Goal: Task Accomplishment & Management: Manage account settings

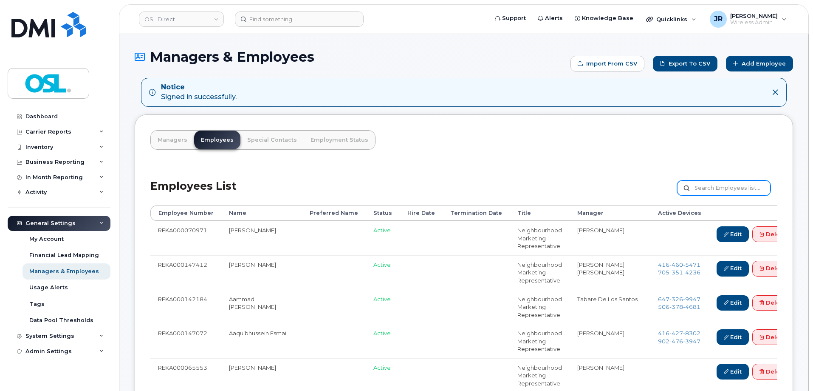
click at [708, 190] on input "text" at bounding box center [723, 187] width 93 height 15
paste input "REKA000149264"
type input "REKA000149264"
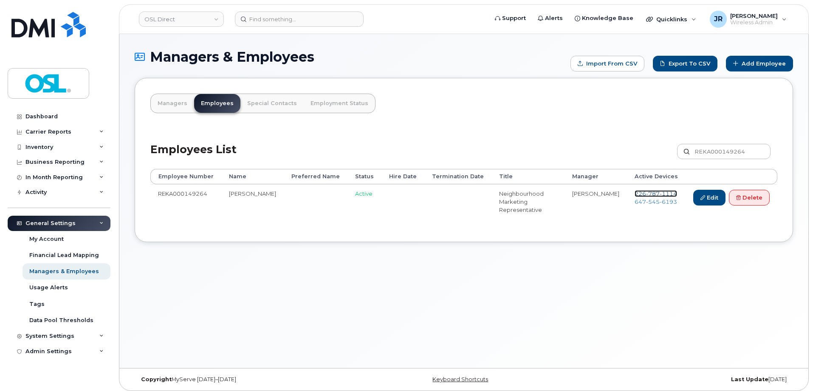
click at [649, 192] on span "787" at bounding box center [653, 193] width 14 height 7
click at [646, 202] on span "545" at bounding box center [653, 201] width 14 height 7
click at [742, 198] on link "Delete" at bounding box center [749, 198] width 41 height 16
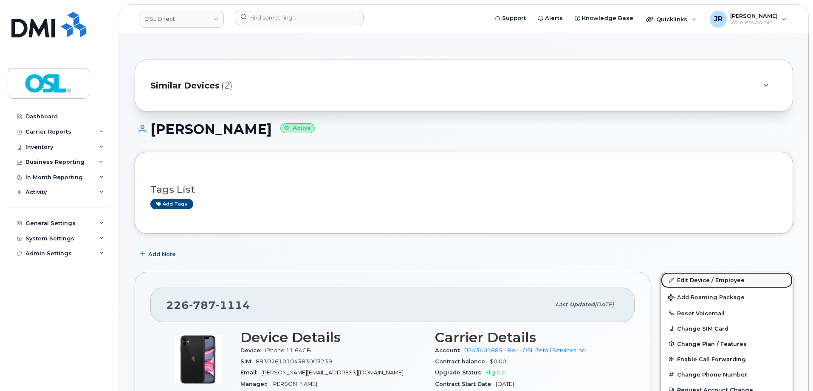
click at [684, 275] on link "Edit Device / Employee" at bounding box center [727, 279] width 132 height 15
click at [692, 279] on link "Edit Device / Employee" at bounding box center [727, 279] width 132 height 15
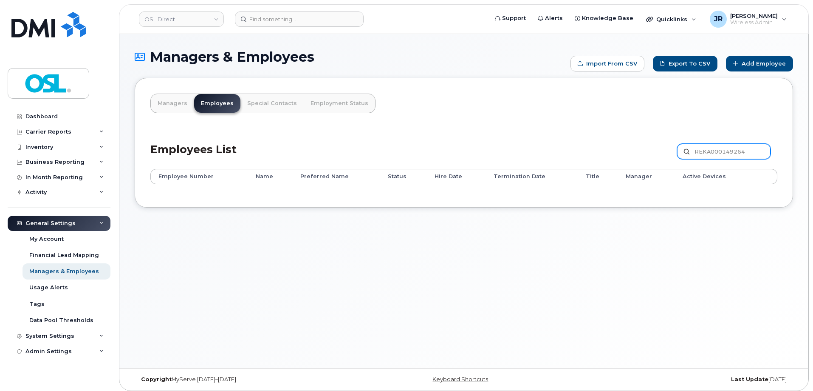
click at [746, 147] on input "REKA000149264" at bounding box center [723, 151] width 93 height 15
paste input "068347"
type input "REKA000068347"
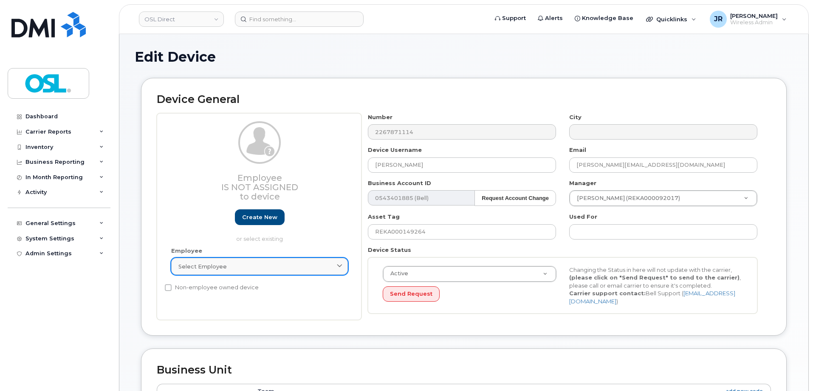
click at [283, 270] on link "Select employee" at bounding box center [259, 266] width 177 height 17
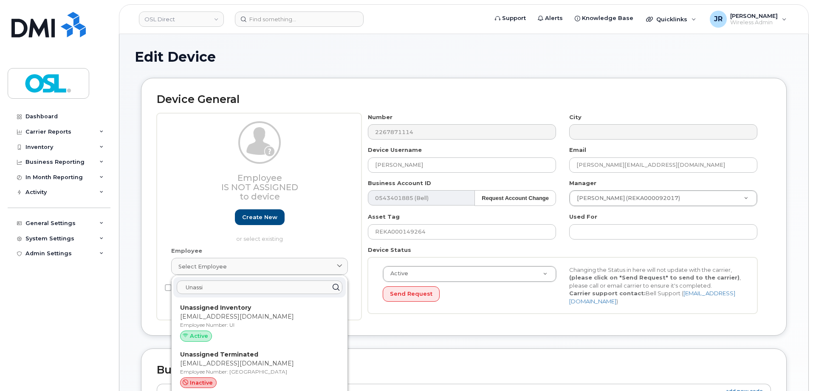
type input "Unassi"
click at [234, 325] on p "Employee Number: UI" at bounding box center [259, 325] width 159 height 8
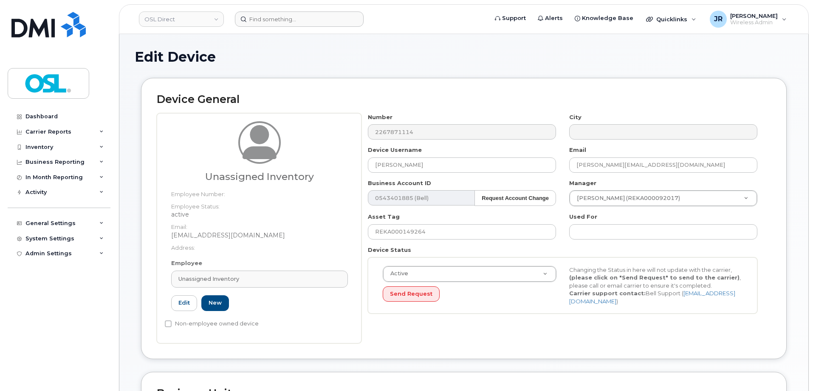
type input "UI"
type input "Unassigned Inventory"
type input "support@osldirect.com"
type input "4724252"
click at [405, 227] on input "REKA000149264" at bounding box center [462, 231] width 188 height 15
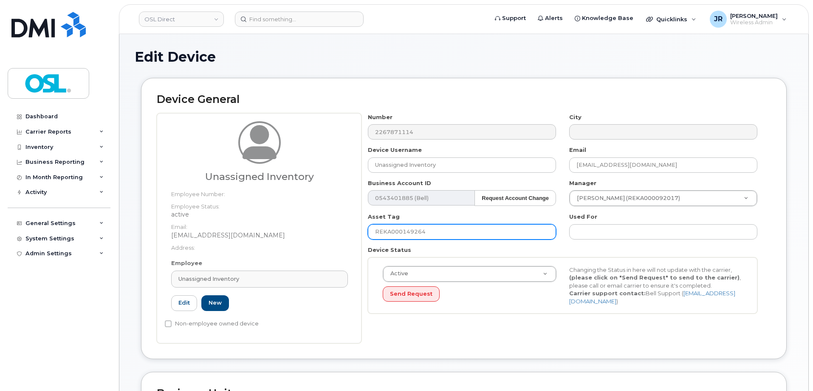
click at [405, 227] on input "REKA000149264" at bounding box center [462, 231] width 188 height 15
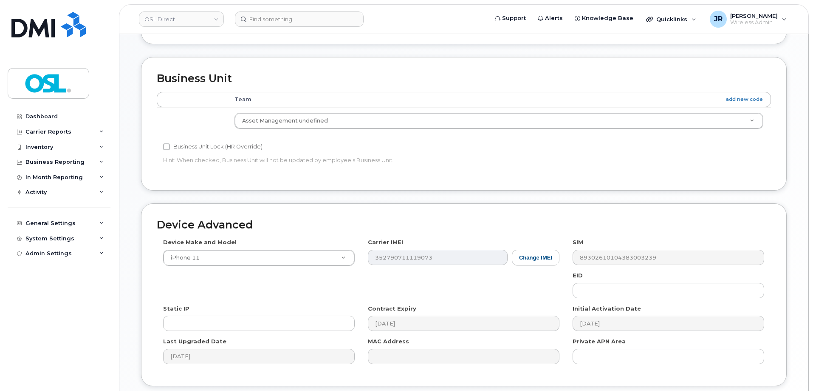
scroll to position [340, 0]
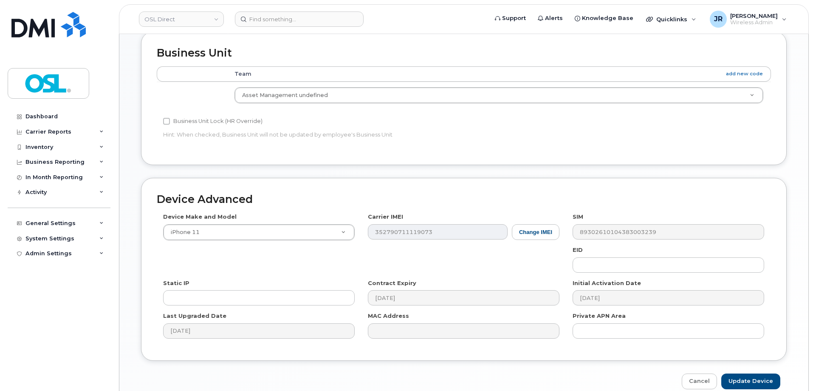
drag, startPoint x: 739, startPoint y: 370, endPoint x: 741, endPoint y: 379, distance: 8.9
click at [739, 371] on div "Device Advanced Device Make and Model iPhone 11 Android TCL 502 Watch Apple Wat…" at bounding box center [464, 283] width 659 height 211
drag, startPoint x: 741, startPoint y: 379, endPoint x: 652, endPoint y: 69, distance: 322.4
click at [742, 379] on input "Update Device" at bounding box center [751, 381] width 59 height 16
type input "Saving..."
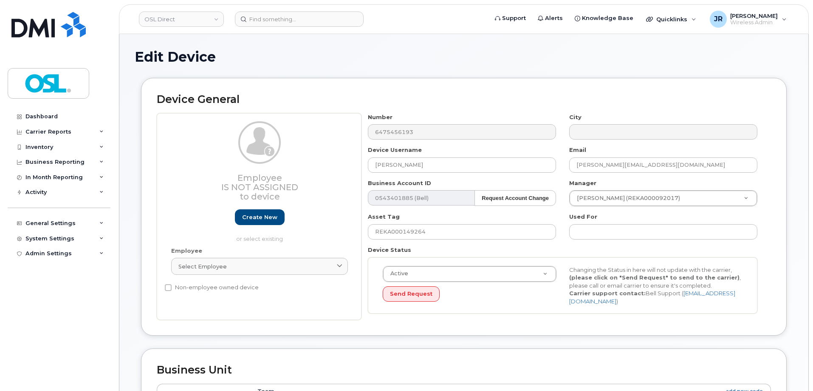
click at [211, 256] on div "Employee Select employee Type first three symbols or more" at bounding box center [260, 264] width 190 height 36
drag, startPoint x: 214, startPoint y: 260, endPoint x: 209, endPoint y: 255, distance: 8.1
click at [215, 260] on link "Select employee" at bounding box center [259, 266] width 177 height 17
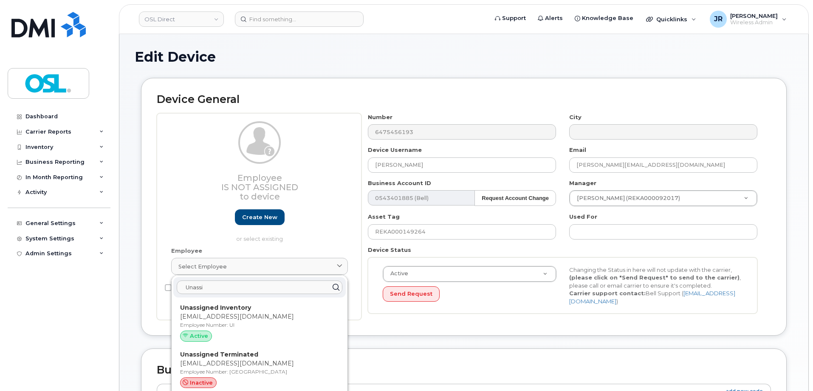
type input "Unassi"
click at [226, 322] on p "Employee Number: UI" at bounding box center [259, 325] width 159 height 8
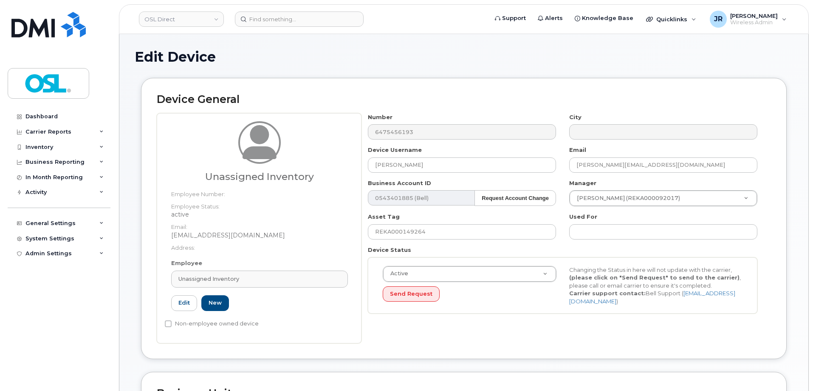
type input "UI"
type input "Unassigned Inventory"
type input "[EMAIL_ADDRESS][DOMAIN_NAME]"
type input "4724252"
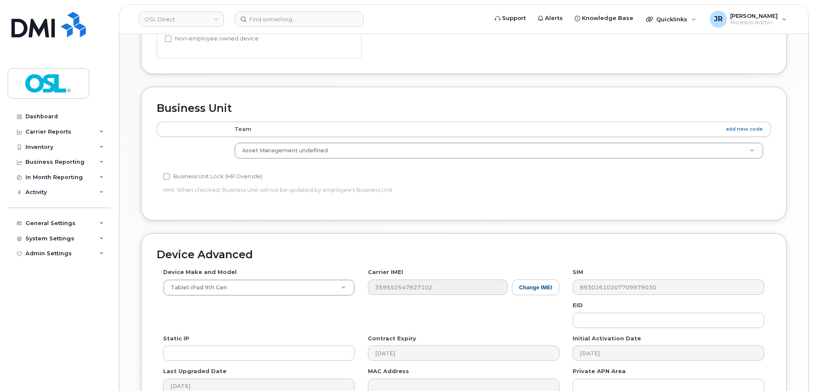
scroll to position [381, 0]
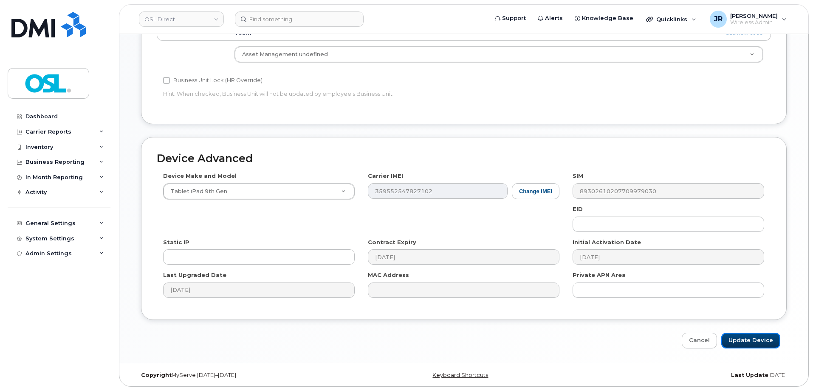
click at [747, 335] on input "Update Device" at bounding box center [751, 340] width 59 height 16
type input "Saving..."
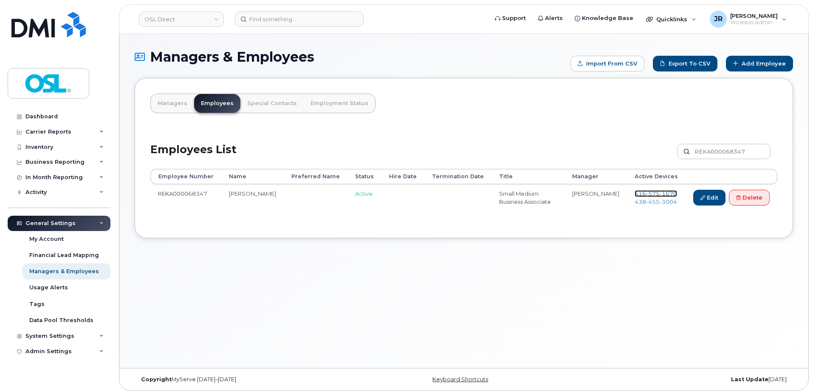
click at [667, 192] on span "1670" at bounding box center [668, 193] width 17 height 7
click at [663, 201] on span "3004" at bounding box center [668, 201] width 17 height 7
click at [752, 196] on link "Delete" at bounding box center [749, 198] width 41 height 16
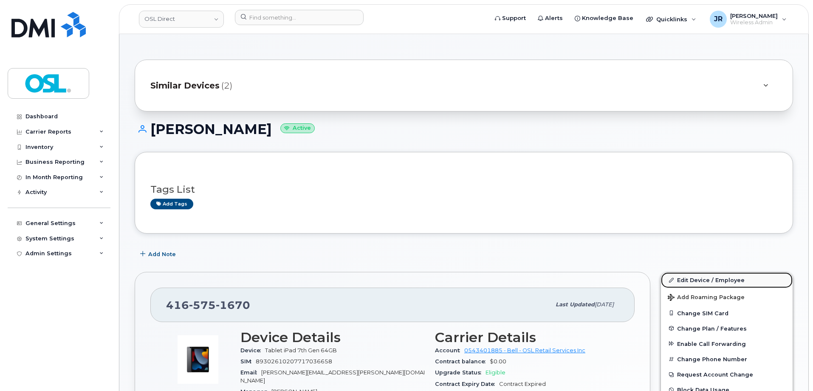
click at [688, 276] on link "Edit Device / Employee" at bounding box center [727, 279] width 132 height 15
click at [685, 278] on link "Edit Device / Employee" at bounding box center [727, 279] width 132 height 15
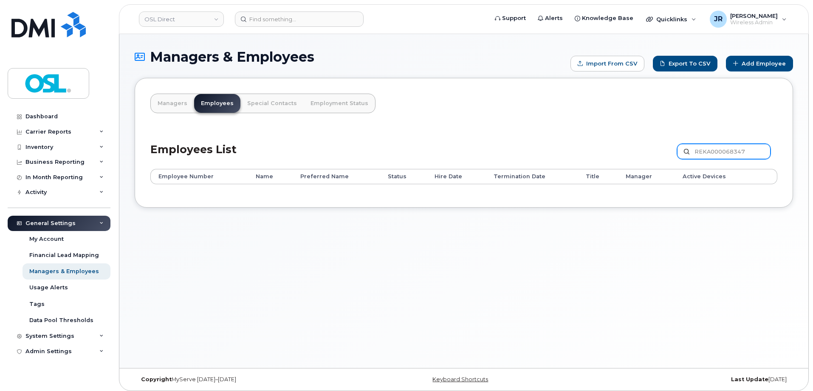
click at [698, 151] on input "REKA000068347" at bounding box center [723, 151] width 93 height 15
paste input "150936"
type input "REKA000150936"
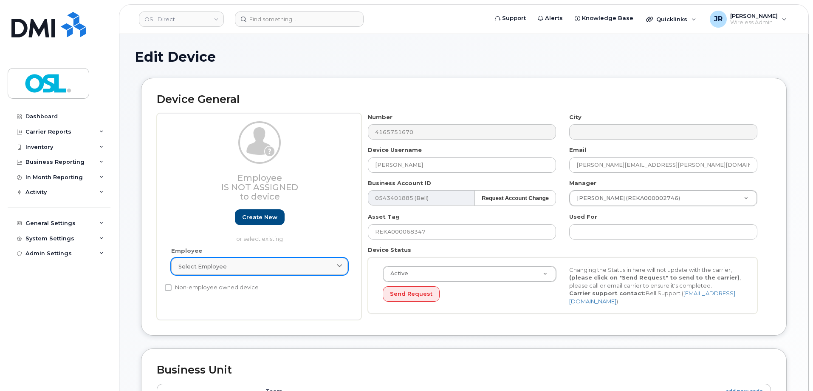
click at [280, 267] on div "Select employee" at bounding box center [259, 266] width 162 height 8
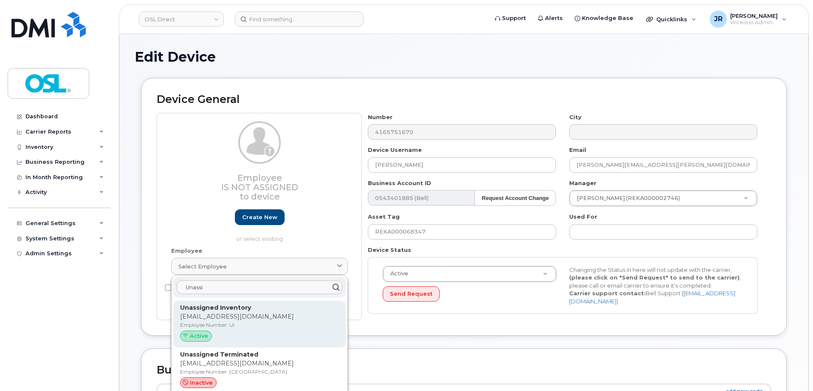
type input "Unassi"
click at [239, 317] on p "[EMAIL_ADDRESS][DOMAIN_NAME]" at bounding box center [259, 316] width 159 height 9
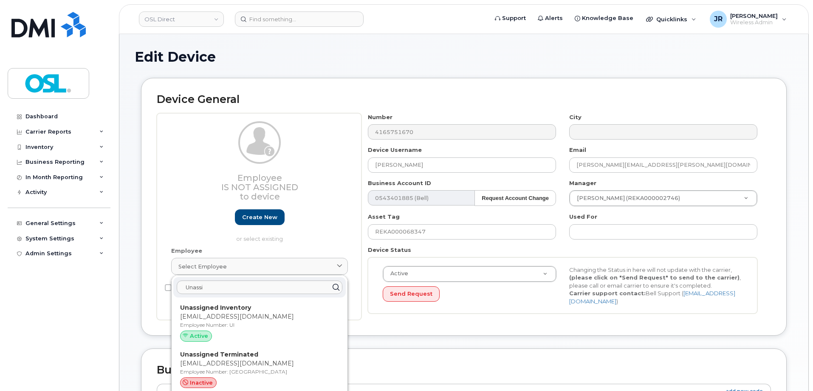
type input "UI"
type input "Unassigned Inventory"
type input "[EMAIL_ADDRESS][DOMAIN_NAME]"
type input "4724252"
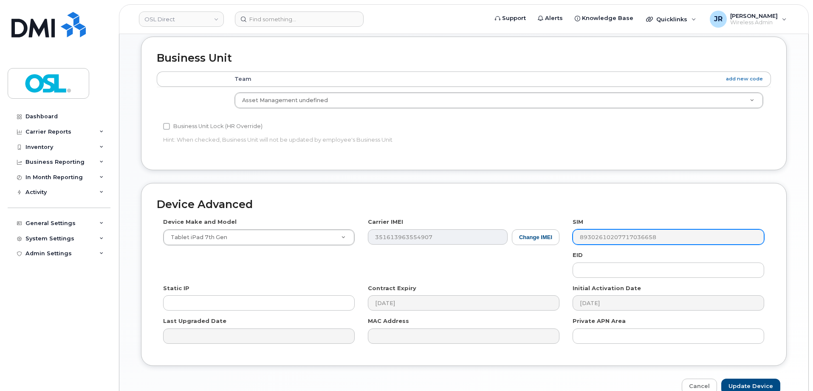
scroll to position [381, 0]
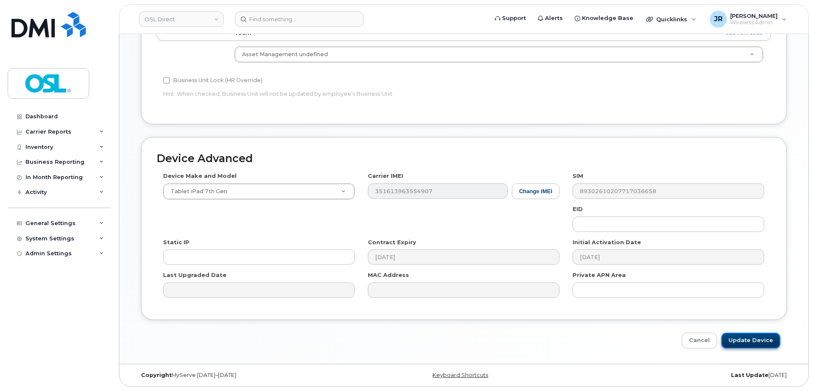
click at [747, 337] on input "Update Device" at bounding box center [751, 340] width 59 height 16
type input "Saving..."
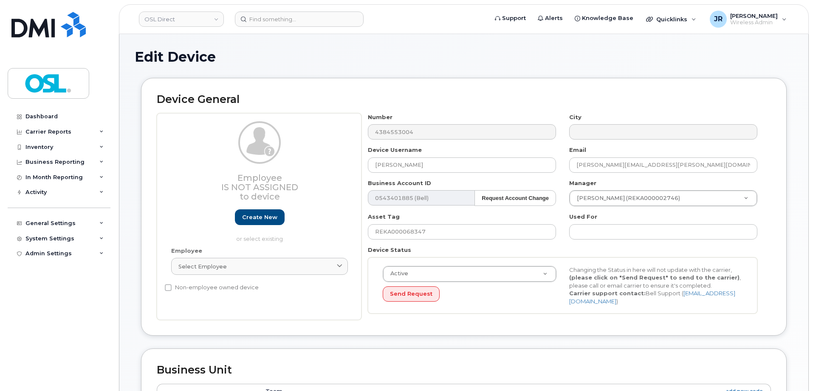
click at [288, 251] on div "Employee Select employee Type first three symbols or more" at bounding box center [260, 264] width 190 height 36
click at [286, 260] on link "Select employee" at bounding box center [259, 266] width 177 height 17
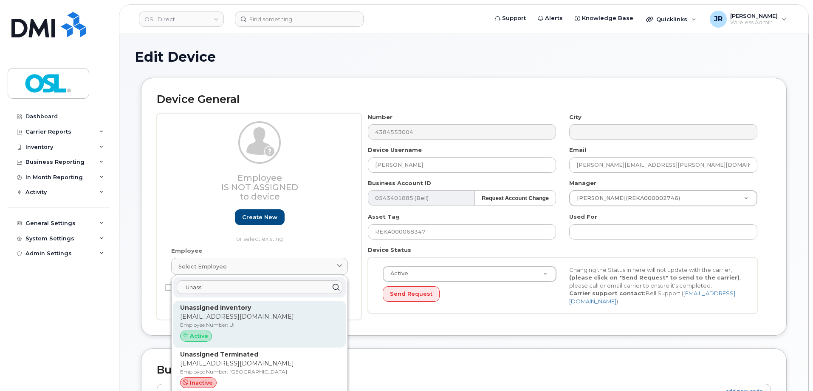
type input "Unassi"
click at [260, 314] on p "support@osldirect.com" at bounding box center [259, 316] width 159 height 9
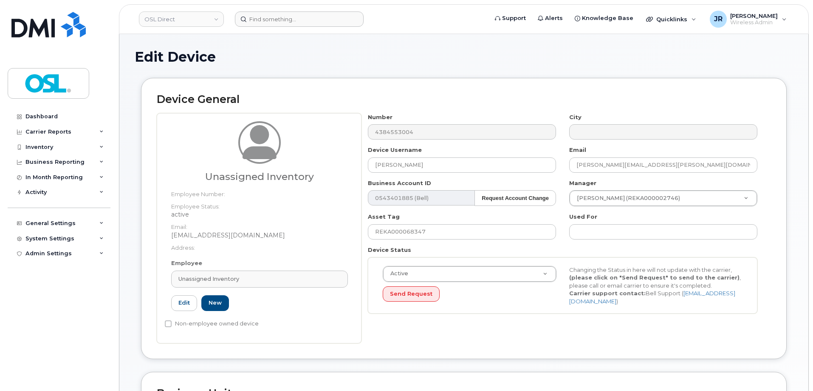
type input "UI"
type input "Unassigned Inventory"
type input "support@osldirect.com"
type input "4724252"
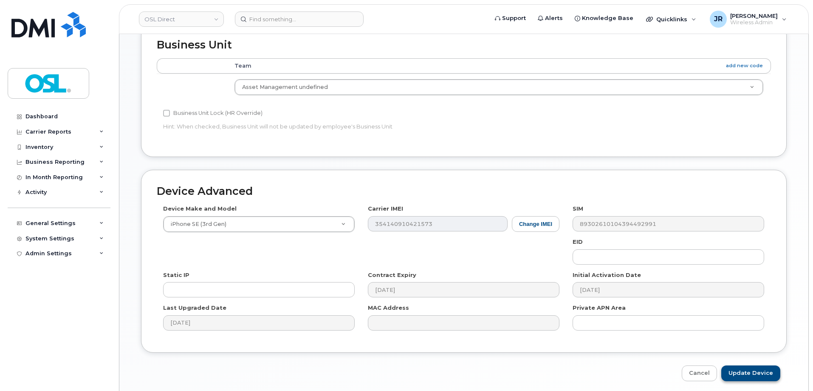
scroll to position [381, 0]
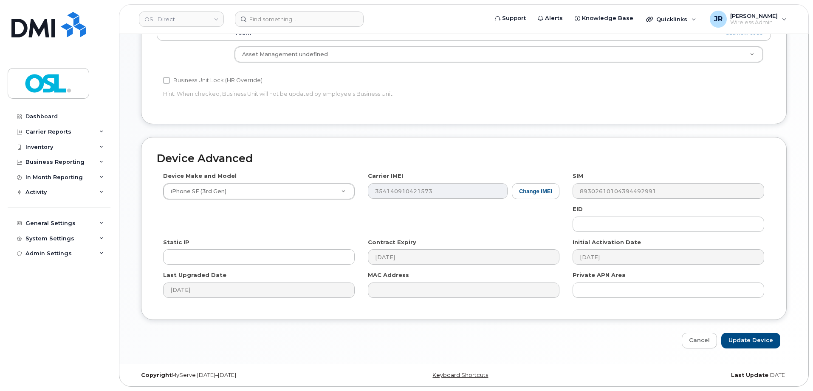
click at [748, 331] on div "Device Advanced Device Make and Model iPhone SE (3rd Gen) Android TCL 502 Watch…" at bounding box center [464, 242] width 659 height 211
click at [750, 335] on input "Update Device" at bounding box center [751, 340] width 59 height 16
type input "Saving..."
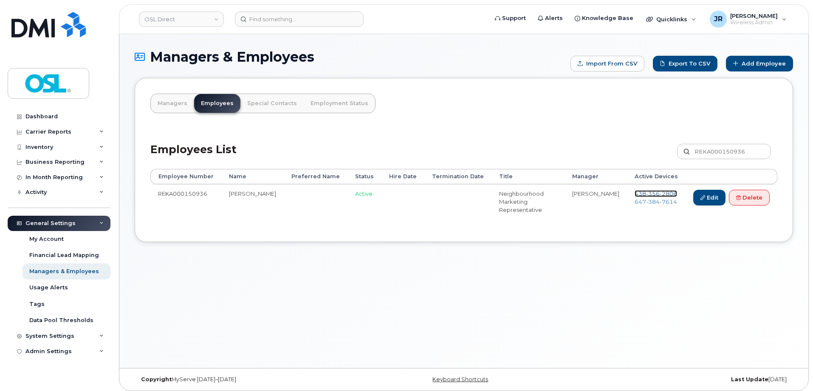
click at [647, 192] on span "356" at bounding box center [653, 193] width 14 height 7
click at [648, 202] on span "384" at bounding box center [653, 201] width 14 height 7
click at [749, 199] on link "Delete" at bounding box center [749, 198] width 41 height 16
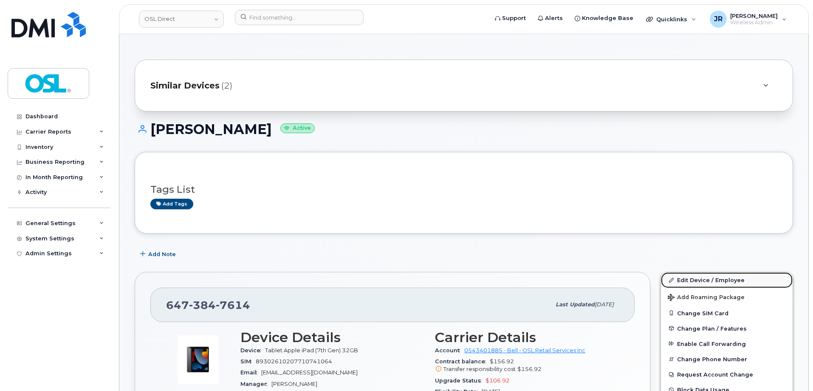
click at [694, 277] on link "Edit Device / Employee" at bounding box center [727, 279] width 132 height 15
click at [696, 275] on link "Edit Device / Employee" at bounding box center [727, 279] width 132 height 15
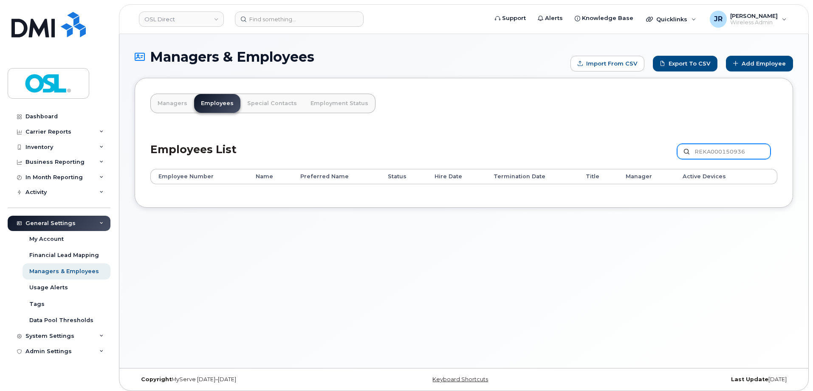
click at [725, 148] on input "REKA000150936" at bounding box center [723, 151] width 93 height 15
paste input "719"
type input "REKA000150719"
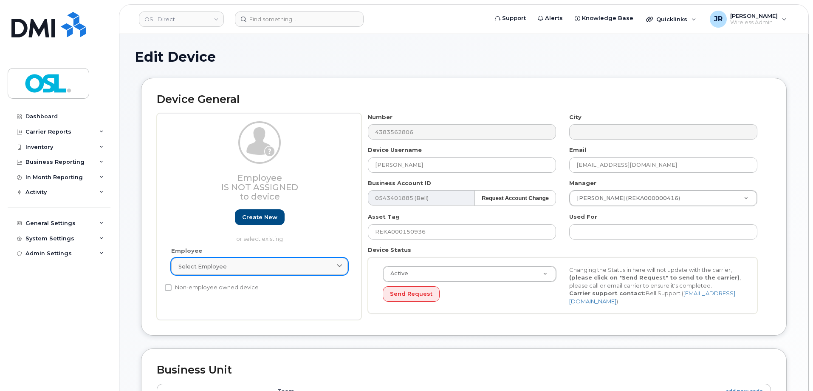
click at [249, 264] on div "Select employee" at bounding box center [259, 266] width 162 height 8
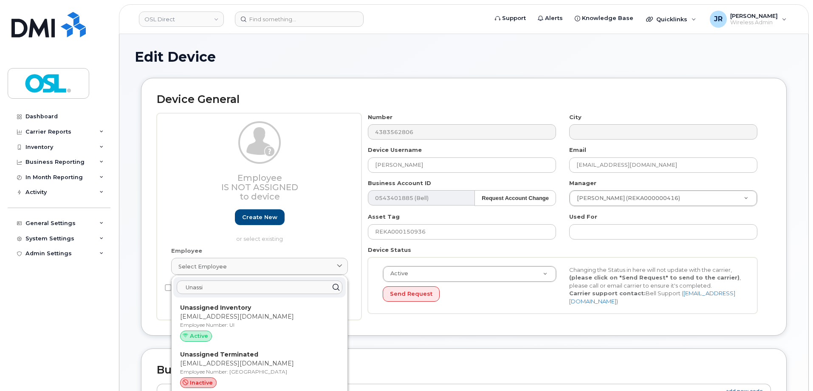
type input "Unassi"
click at [263, 297] on div "Unassi" at bounding box center [259, 287] width 173 height 20
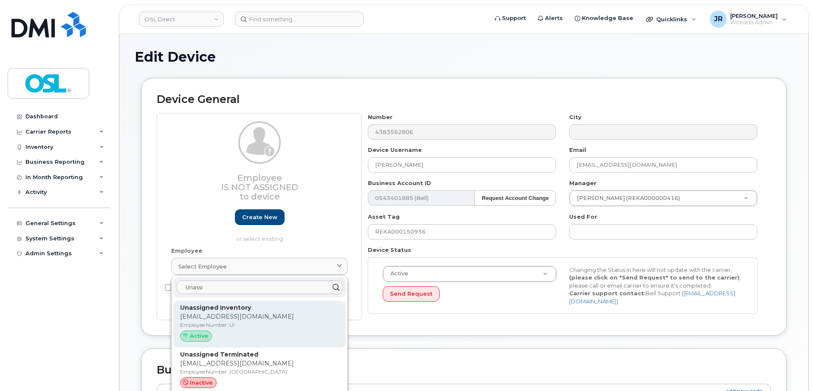
click at [262, 316] on p "support@osldirect.com" at bounding box center [259, 316] width 159 height 9
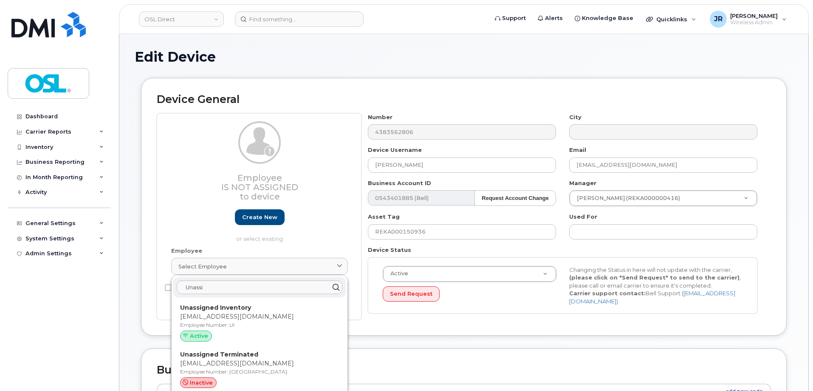
type input "UI"
type input "Unassigned Inventory"
type input "[EMAIL_ADDRESS][DOMAIN_NAME]"
type input "4724252"
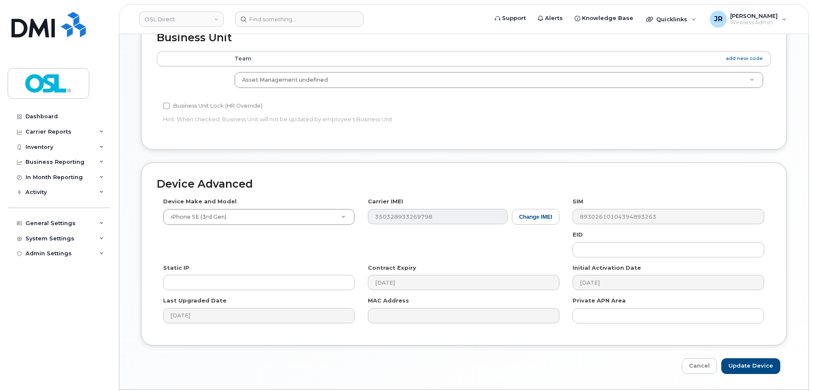
scroll to position [381, 0]
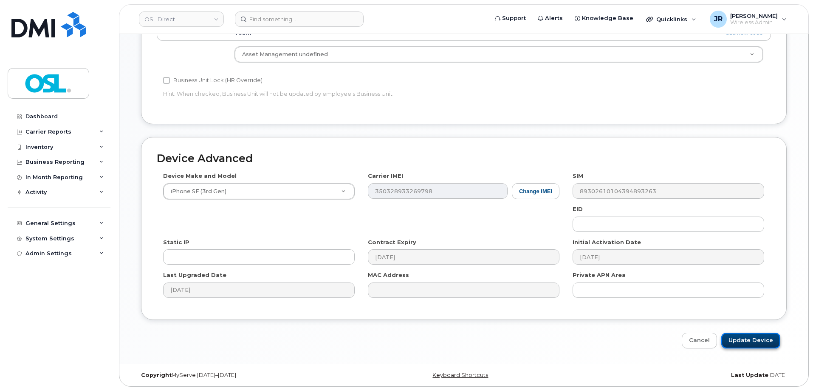
click at [747, 343] on input "Update Device" at bounding box center [751, 340] width 59 height 16
type input "Saving..."
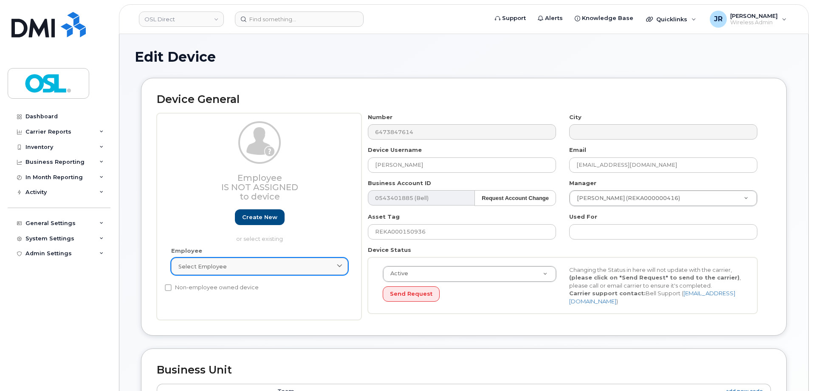
click at [237, 262] on div "Select employee" at bounding box center [259, 266] width 162 height 8
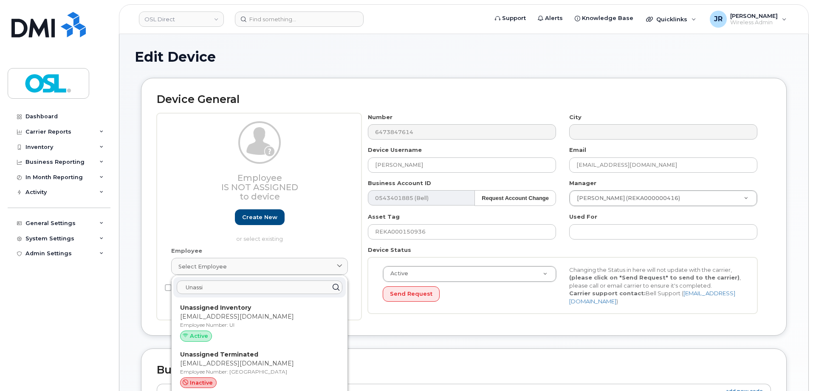
type input "Unassi"
click at [229, 314] on p "[EMAIL_ADDRESS][DOMAIN_NAME]" at bounding box center [259, 316] width 159 height 9
type input "UI"
type input "Unassigned Inventory"
type input "support@osldirect.com"
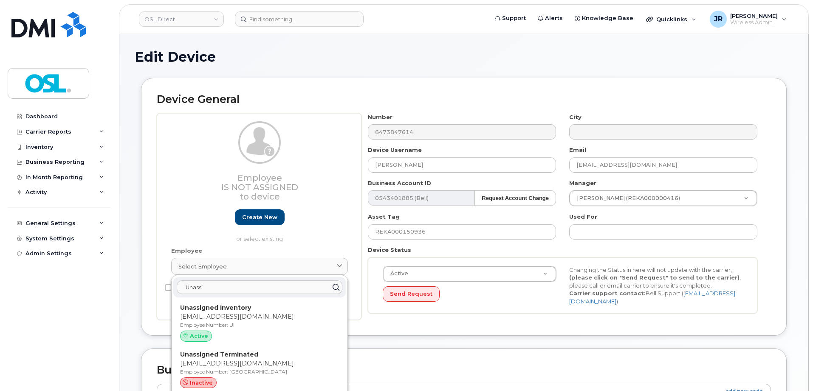
type input "4724252"
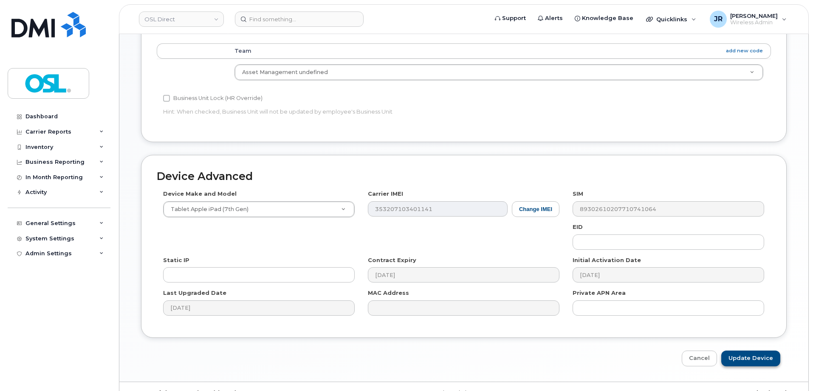
scroll to position [381, 0]
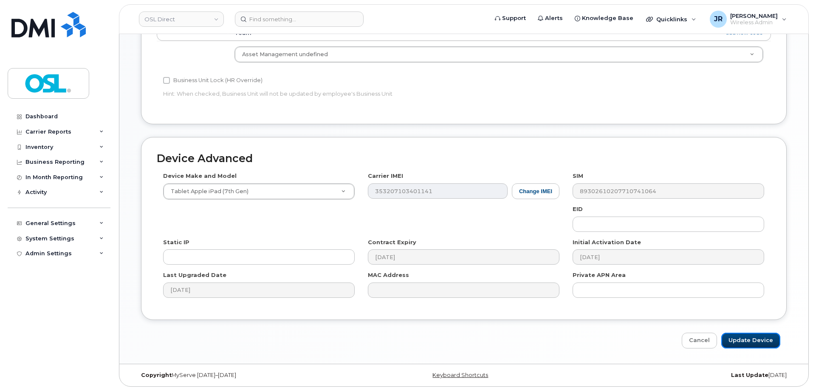
click at [747, 343] on input "Update Device" at bounding box center [751, 340] width 59 height 16
type input "Saving..."
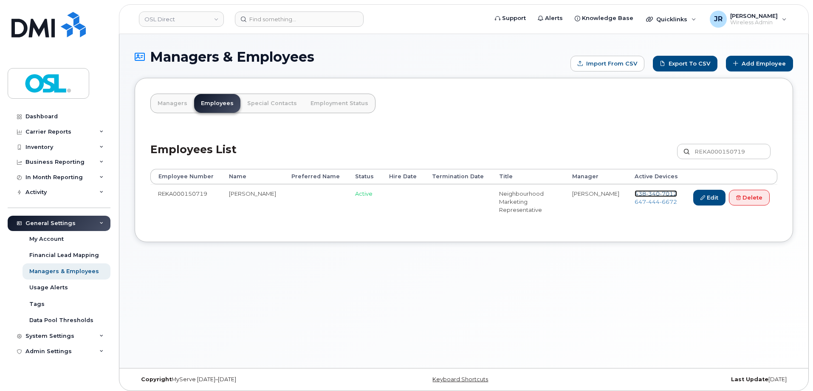
click at [654, 192] on span "340" at bounding box center [653, 193] width 14 height 7
click at [650, 199] on span "444" at bounding box center [653, 201] width 14 height 7
click at [751, 198] on link "Delete" at bounding box center [749, 198] width 41 height 16
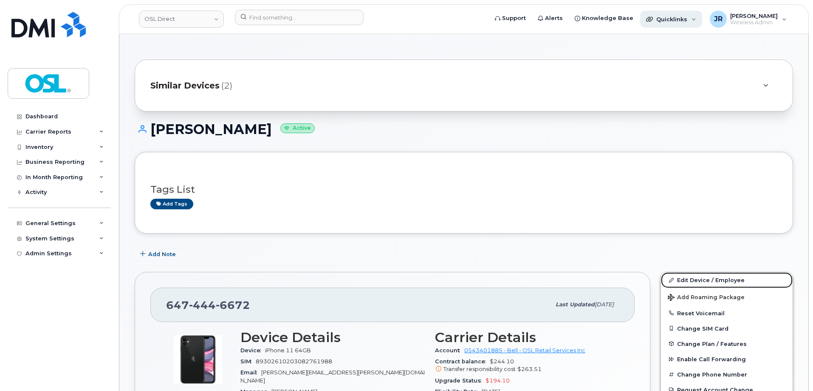
drag, startPoint x: 694, startPoint y: 277, endPoint x: 654, endPoint y: 23, distance: 258.2
click at [695, 277] on link "Edit Device / Employee" at bounding box center [727, 279] width 132 height 15
drag, startPoint x: 690, startPoint y: 277, endPoint x: 680, endPoint y: 104, distance: 173.3
click at [691, 277] on link "Edit Device / Employee" at bounding box center [727, 279] width 132 height 15
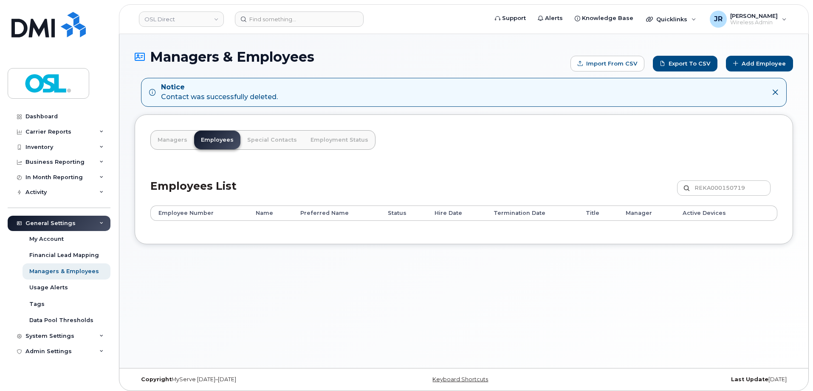
click at [721, 178] on div "Employees List REKA000150719 Customize Filter Refresh Export" at bounding box center [463, 185] width 627 height 40
click at [726, 192] on input "REKA000150719" at bounding box center [723, 187] width 93 height 15
paste input "49764"
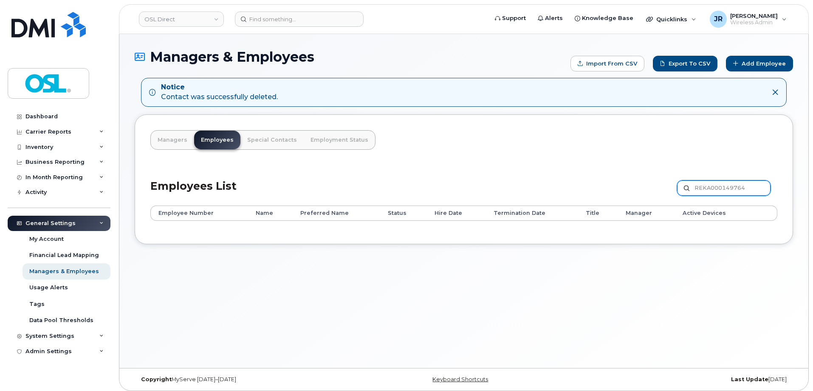
type input "REKA000149764"
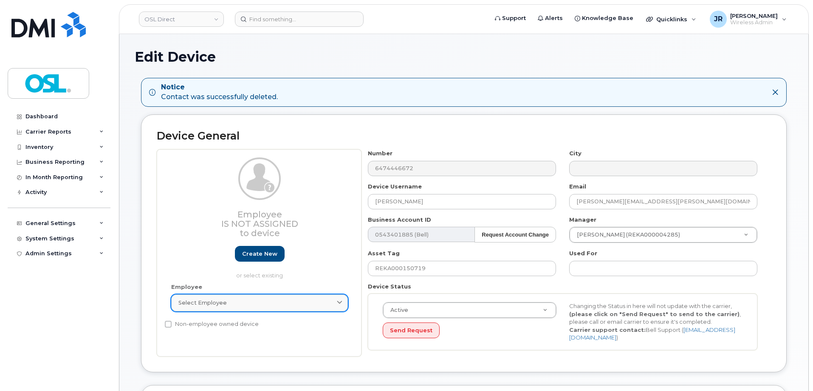
click at [218, 303] on span "Select employee" at bounding box center [202, 302] width 48 height 8
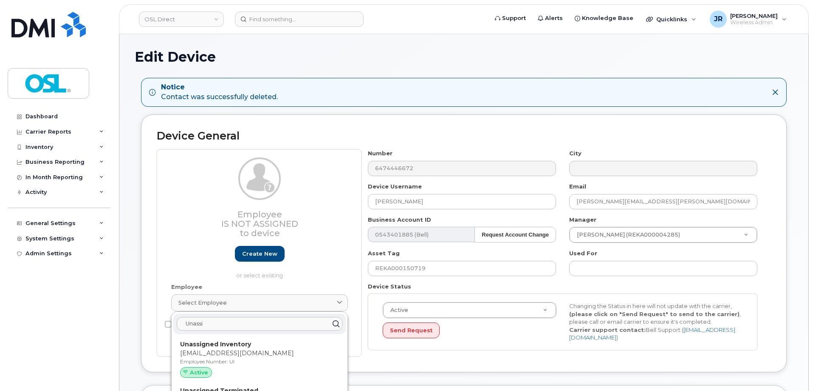
type input "Unassi"
click at [226, 363] on p "Employee Number: UI" at bounding box center [259, 361] width 159 height 8
type input "UI"
type input "Unassigned Inventory"
type input "[EMAIL_ADDRESS][DOMAIN_NAME]"
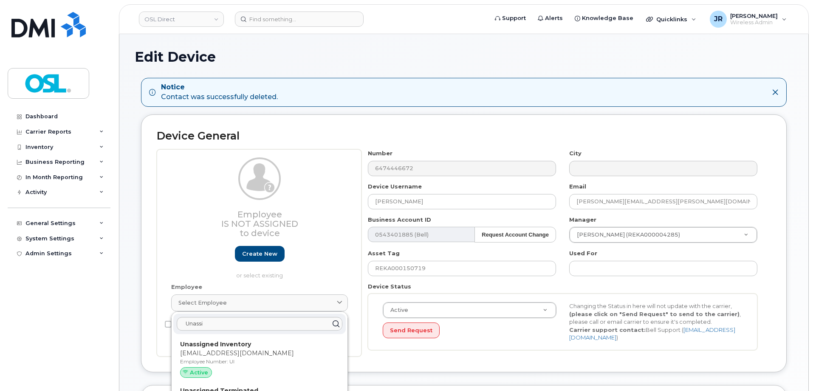
type input "4724252"
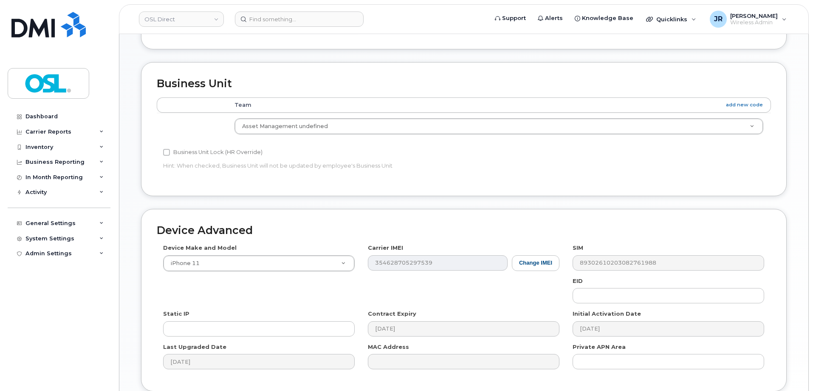
scroll to position [417, 0]
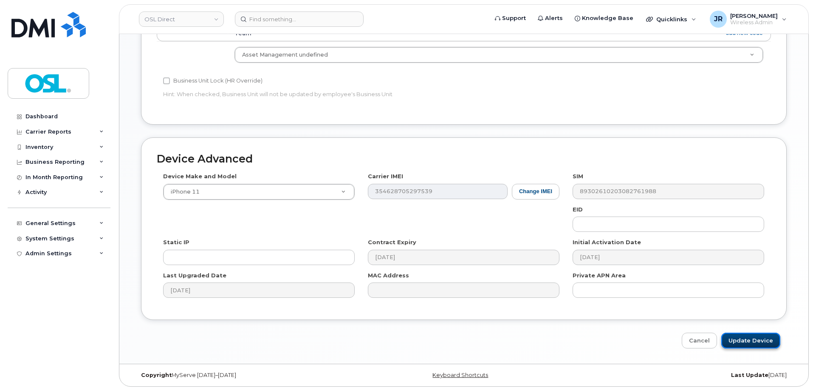
click at [748, 334] on input "Update Device" at bounding box center [751, 340] width 59 height 16
type input "Saving..."
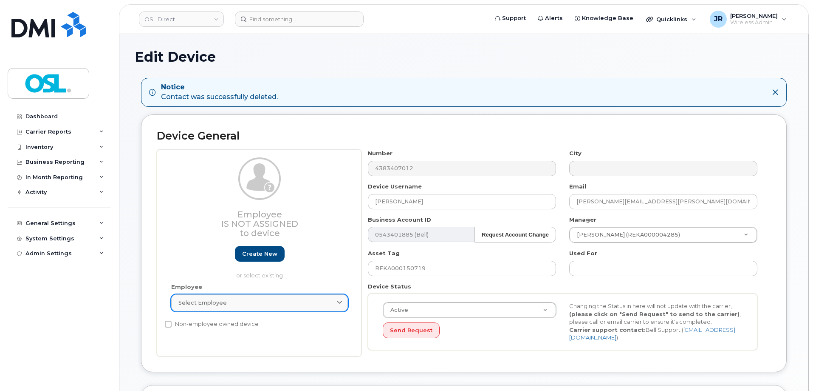
click at [238, 303] on div "Select employee" at bounding box center [259, 302] width 162 height 8
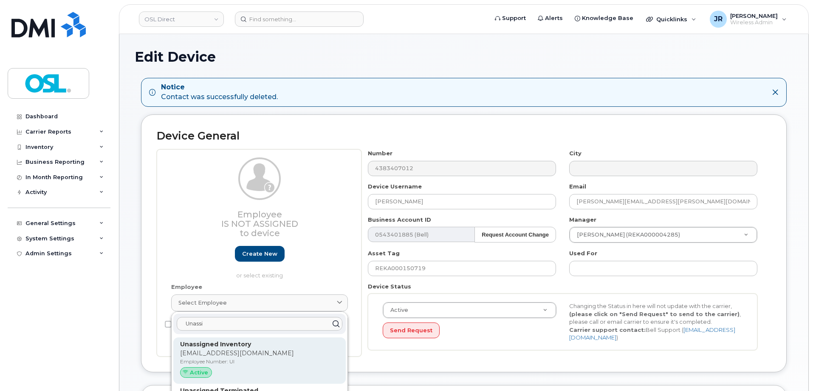
type input "Unassi"
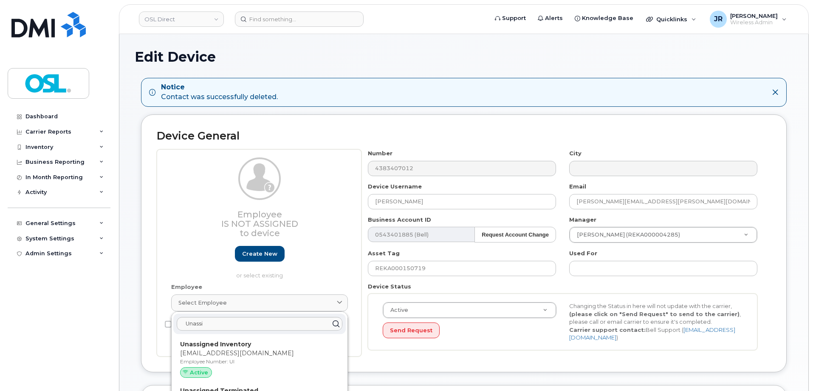
drag, startPoint x: 241, startPoint y: 343, endPoint x: 447, endPoint y: 29, distance: 376.2
click at [241, 344] on strong "Unassigned Inventory" at bounding box center [215, 344] width 71 height 8
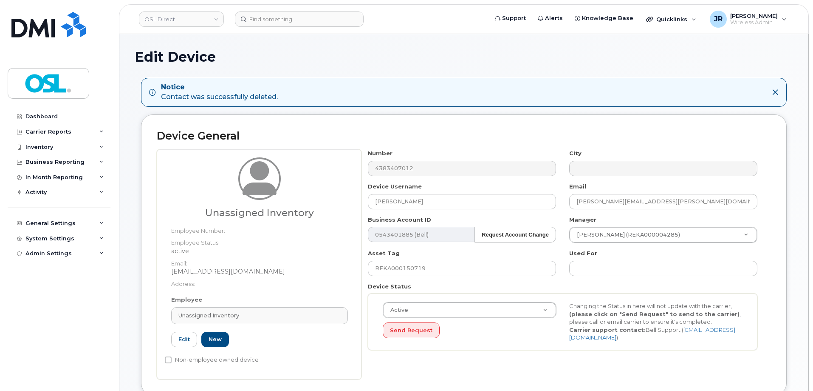
type input "UI"
type input "Unassigned Inventory"
type input "support@osldirect.com"
type input "4724252"
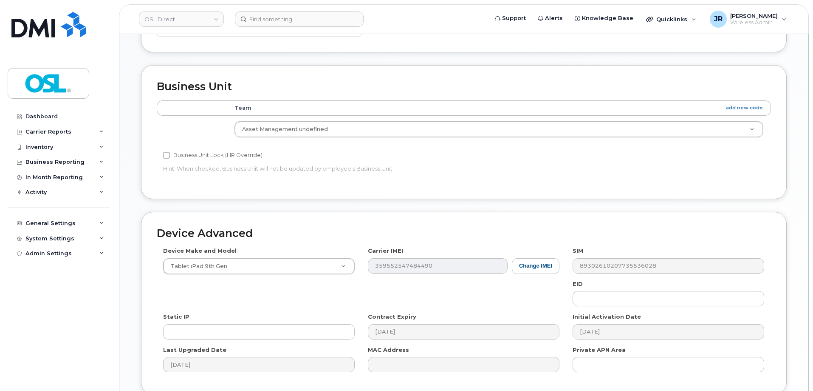
scroll to position [417, 0]
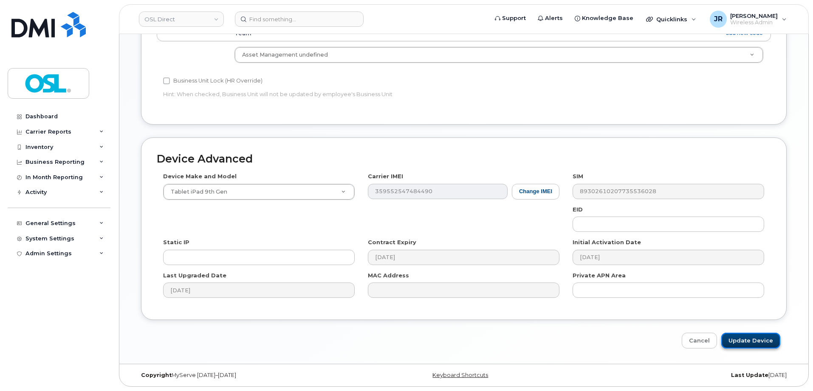
click at [754, 335] on input "Update Device" at bounding box center [751, 340] width 59 height 16
type input "Saving..."
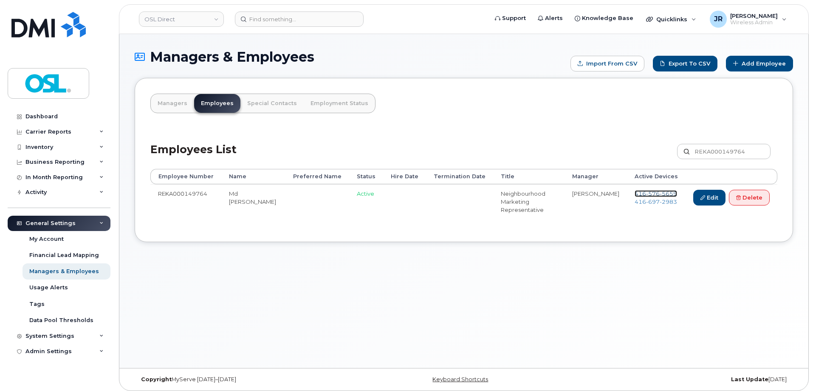
click at [657, 193] on span "576" at bounding box center [653, 193] width 14 height 7
click at [646, 203] on span "697" at bounding box center [653, 201] width 14 height 7
drag, startPoint x: 740, startPoint y: 200, endPoint x: 733, endPoint y: 204, distance: 7.4
click at [741, 199] on icon at bounding box center [738, 197] width 5 height 5
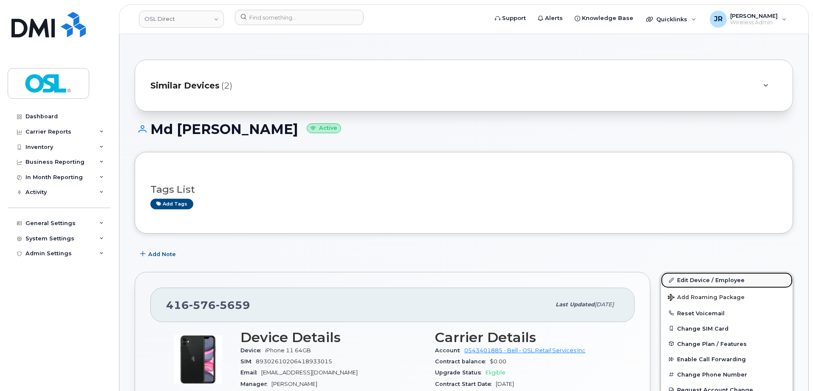
click at [695, 277] on link "Edit Device / Employee" at bounding box center [727, 279] width 132 height 15
click at [687, 280] on link "Edit Device / Employee" at bounding box center [727, 279] width 132 height 15
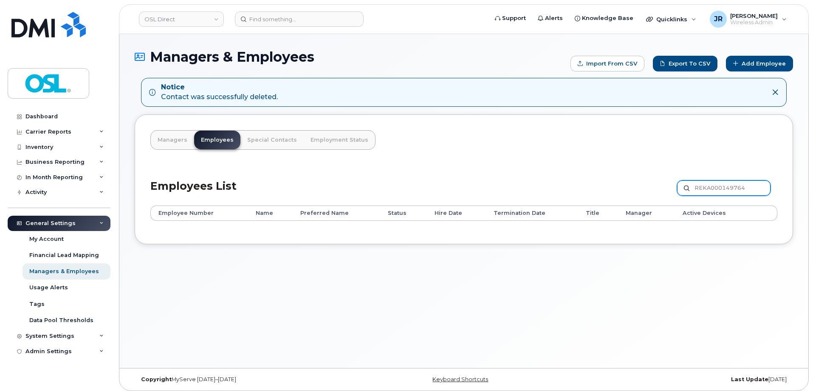
drag, startPoint x: 700, startPoint y: 182, endPoint x: 713, endPoint y: 182, distance: 13.2
click at [702, 182] on input "REKA000149764" at bounding box center [723, 187] width 93 height 15
click at [713, 182] on input "REKA000149764" at bounding box center [723, 187] width 93 height 15
paste input "06415"
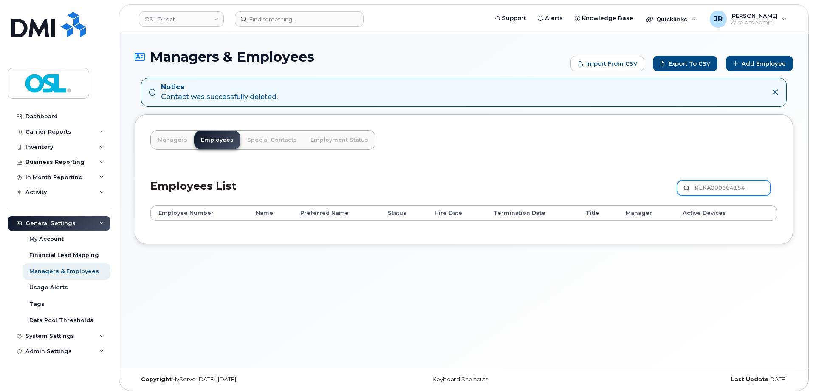
type input "REKA000064154"
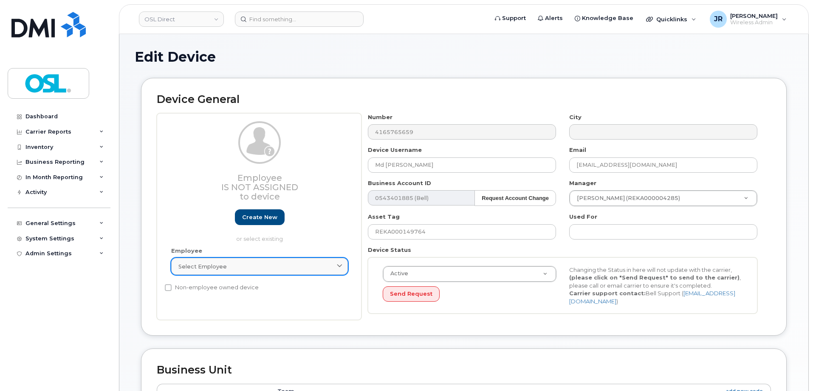
click at [253, 267] on div "Select employee" at bounding box center [259, 266] width 162 height 8
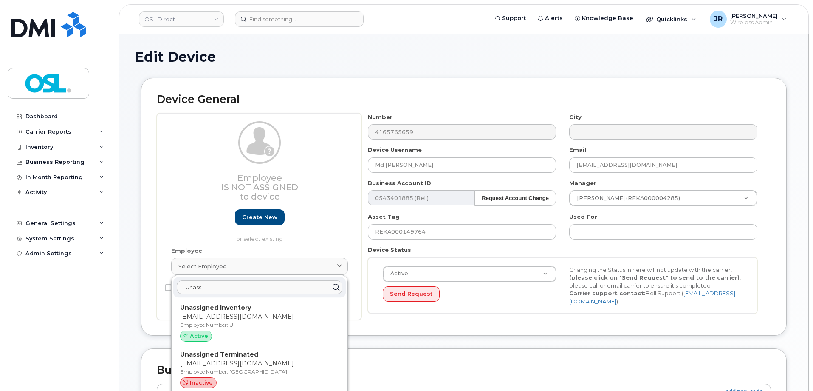
type input "Unassi"
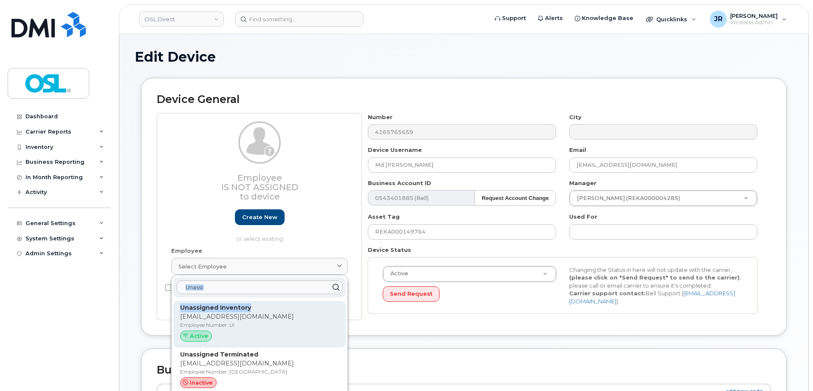
drag, startPoint x: 258, startPoint y: 297, endPoint x: 259, endPoint y: 303, distance: 5.5
click at [259, 298] on div "Unassi Unassigned Inventory support@osldirect.com Employee Number: UI Active Un…" at bounding box center [260, 336] width 176 height 122
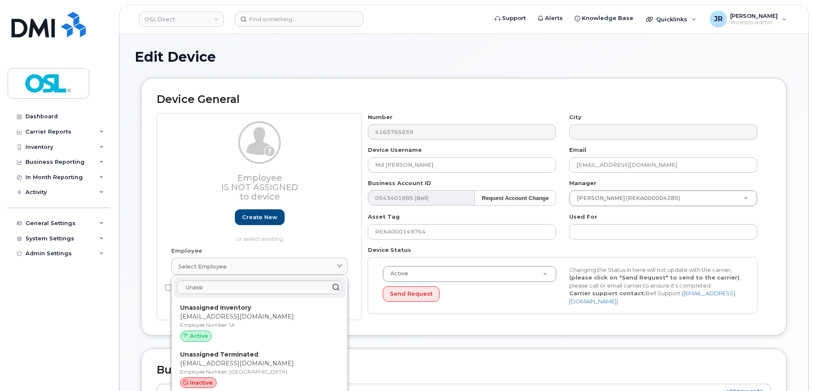
drag, startPoint x: 263, startPoint y: 315, endPoint x: 447, endPoint y: 30, distance: 339.3
click at [263, 315] on p "[EMAIL_ADDRESS][DOMAIN_NAME]" at bounding box center [259, 316] width 159 height 9
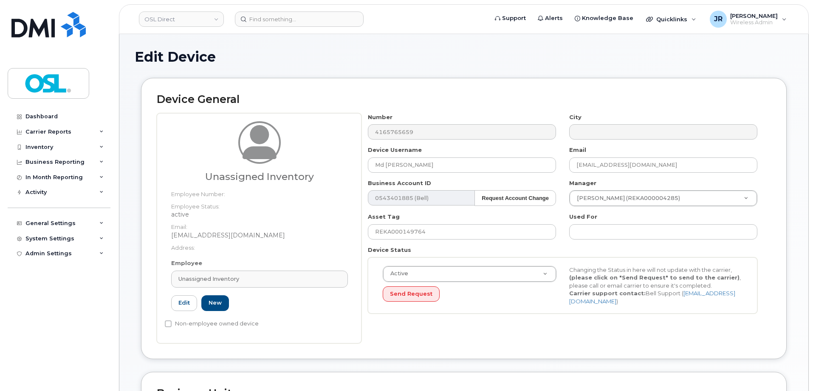
type input "UI"
type input "Unassigned Inventory"
type input "[EMAIL_ADDRESS][DOMAIN_NAME]"
type input "4724252"
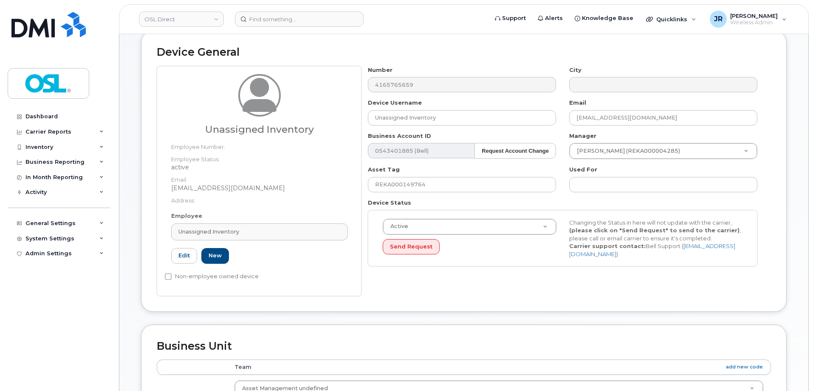
scroll to position [340, 0]
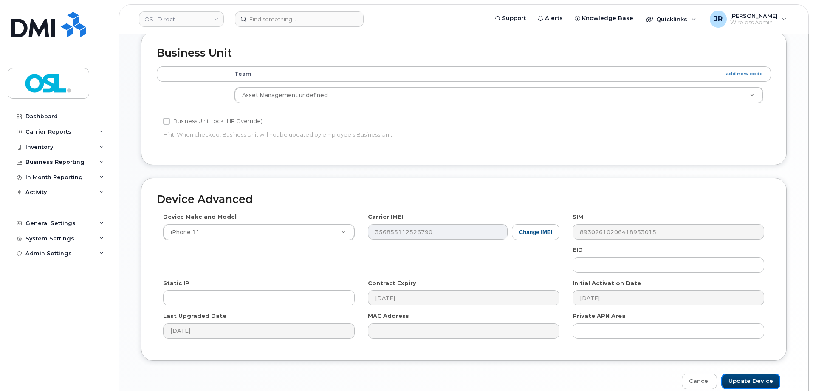
click at [747, 382] on input "Update Device" at bounding box center [751, 381] width 59 height 16
type input "Saving..."
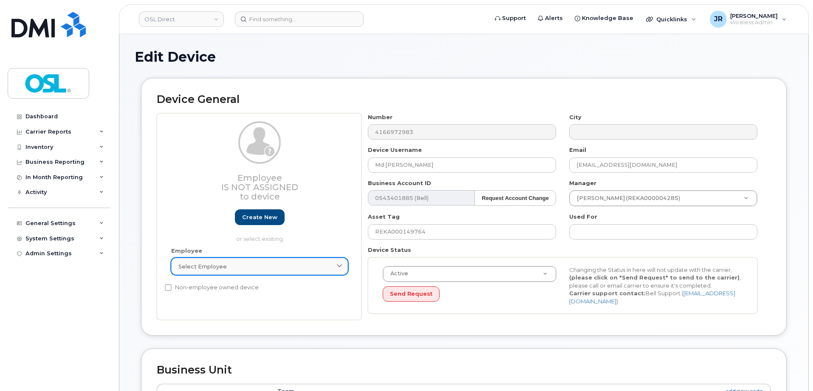
click at [246, 271] on link "Select employee" at bounding box center [259, 266] width 177 height 17
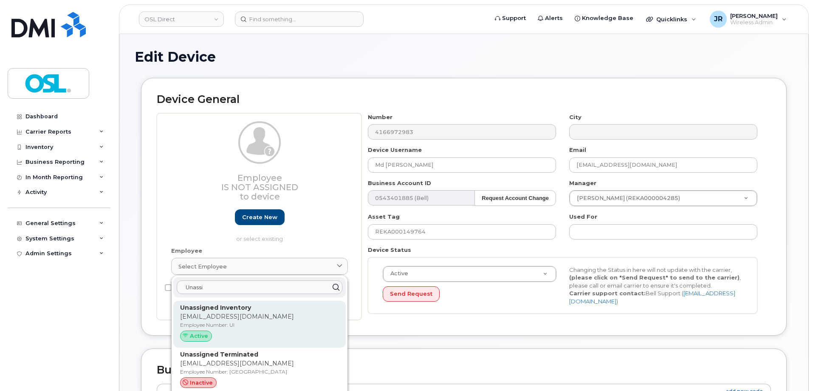
type input "Unassi"
click at [235, 304] on strong "Unassigned Inventory" at bounding box center [215, 307] width 71 height 8
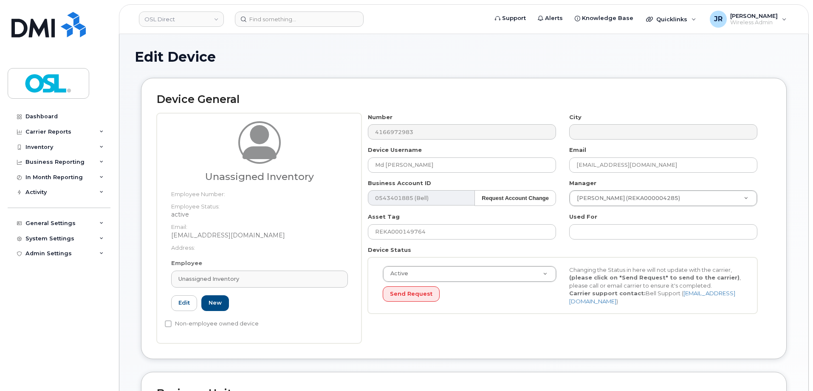
type input "UI"
type input "Unassigned Inventory"
type input "[EMAIL_ADDRESS][DOMAIN_NAME]"
type input "4724252"
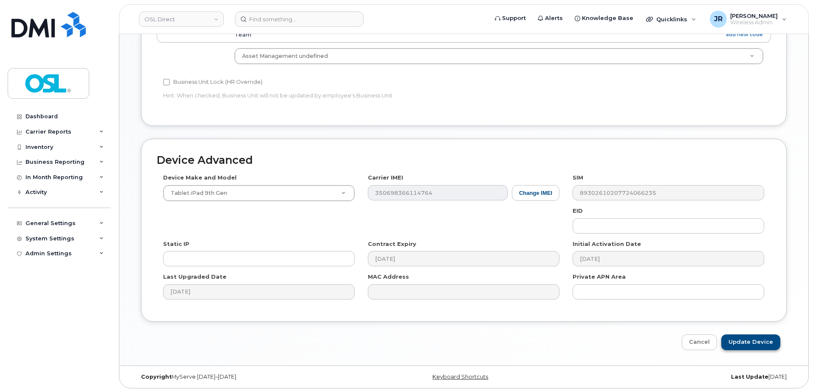
scroll to position [381, 0]
drag, startPoint x: 739, startPoint y: 340, endPoint x: 719, endPoint y: 178, distance: 163.1
click at [739, 341] on input "Update Device" at bounding box center [751, 340] width 59 height 16
type input "Saving..."
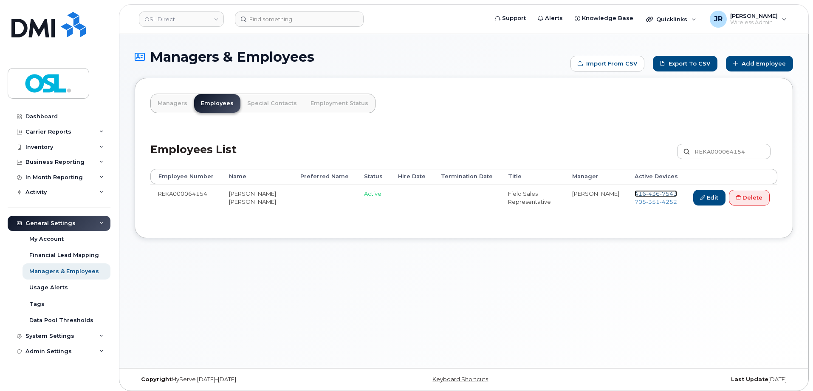
click at [651, 193] on span "436" at bounding box center [653, 193] width 14 height 7
click at [648, 201] on span "351" at bounding box center [653, 201] width 14 height 7
click at [758, 205] on link "Delete" at bounding box center [749, 198] width 41 height 16
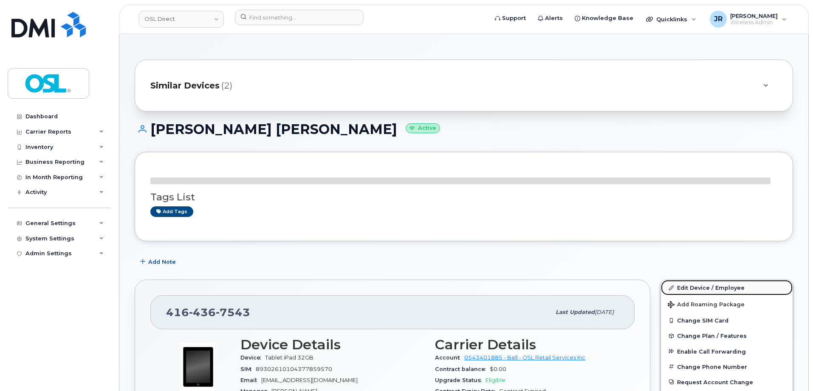
click at [694, 283] on link "Edit Device / Employee" at bounding box center [727, 287] width 132 height 15
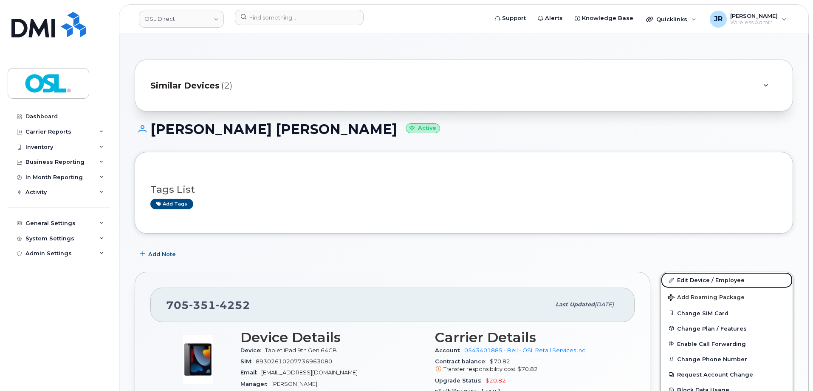
click at [694, 277] on link "Edit Device / Employee" at bounding box center [727, 279] width 132 height 15
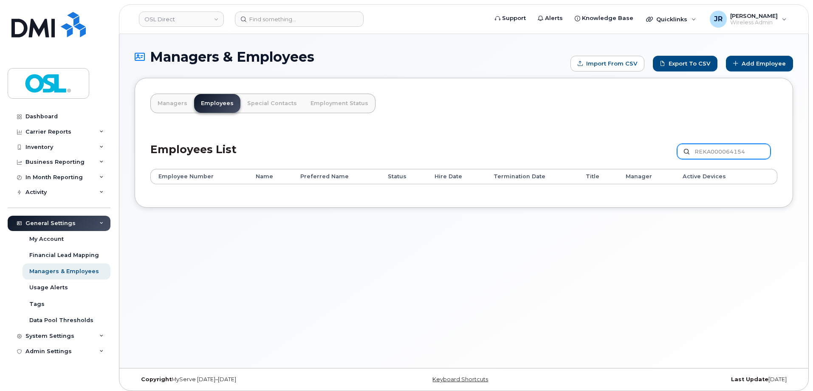
click at [690, 148] on label "REKA000064154" at bounding box center [723, 151] width 93 height 15
click at [690, 148] on input "REKA000064154" at bounding box center [723, 151] width 93 height 15
click at [710, 152] on input "REKA000064154" at bounding box center [723, 151] width 93 height 15
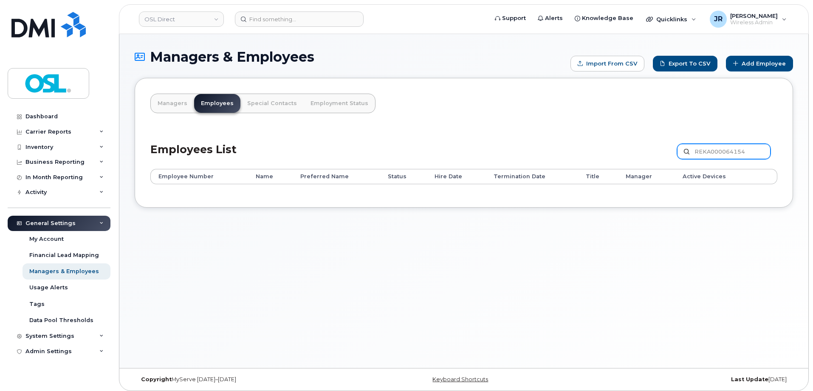
paste input "6588"
type input "REKA000066588"
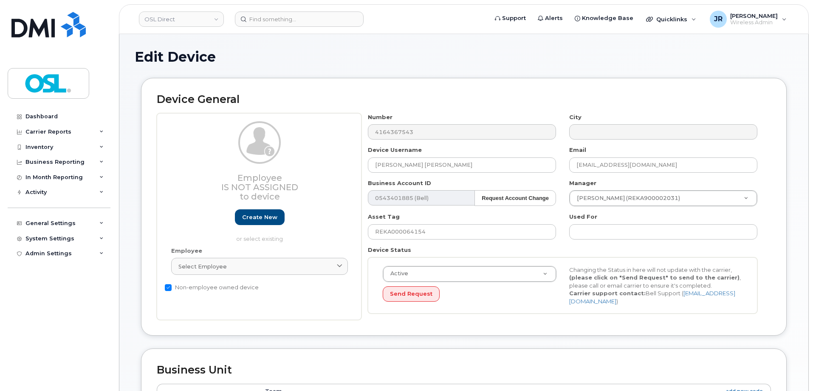
click at [268, 255] on div "Employee Select employee Type first three symbols or more" at bounding box center [260, 264] width 190 height 36
click at [267, 263] on div "Select employee" at bounding box center [259, 266] width 162 height 8
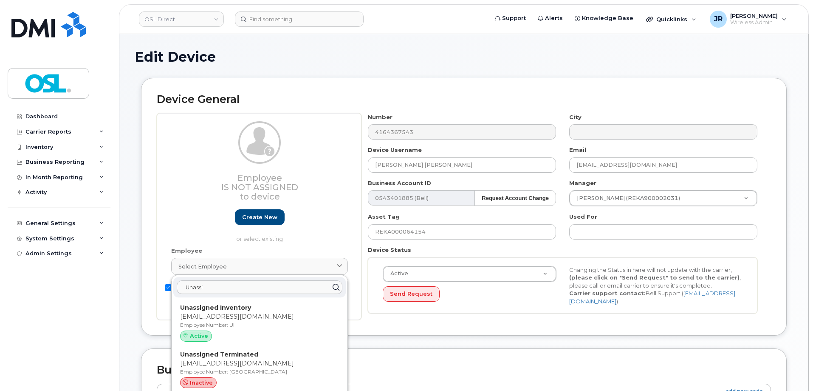
type input "Unassi"
click at [249, 318] on p "[EMAIL_ADDRESS][DOMAIN_NAME]" at bounding box center [259, 316] width 159 height 9
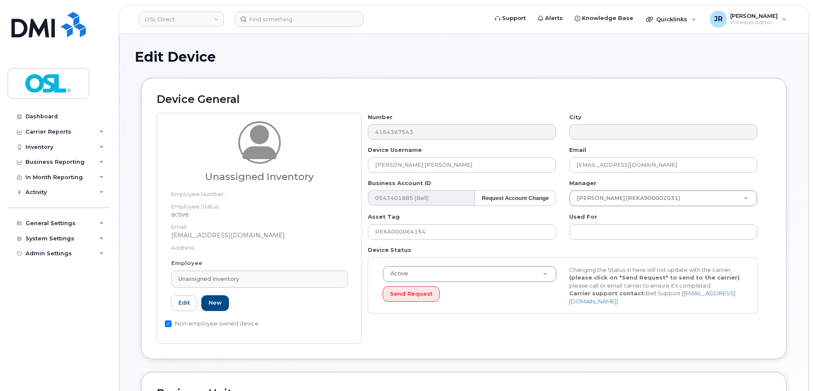
type input "UI"
type input "Unassigned Inventory"
type input "[EMAIL_ADDRESS][DOMAIN_NAME]"
type input "4724252"
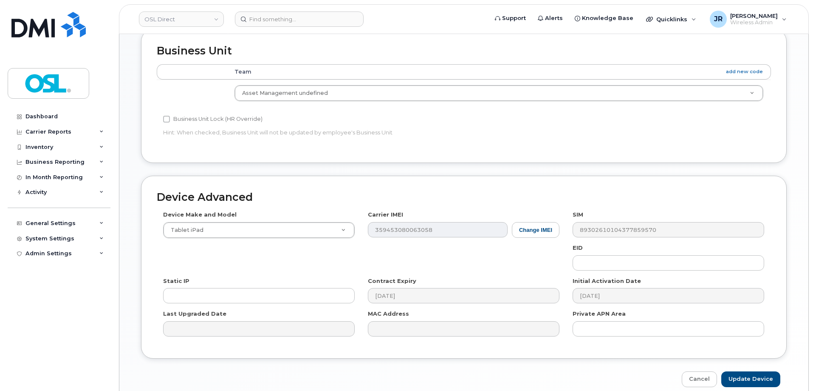
scroll to position [381, 0]
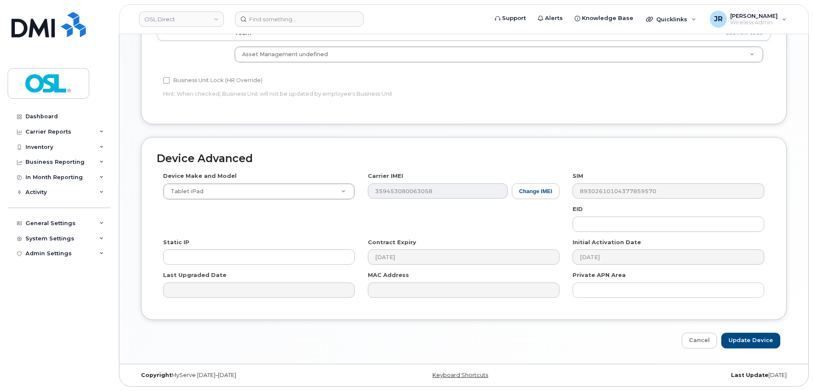
click at [752, 350] on div "Edit Device Device General Unassigned Inventory Employee Number: Employee Statu…" at bounding box center [463, 8] width 689 height 710
click at [757, 334] on input "Update Device" at bounding box center [751, 340] width 59 height 16
type input "Saving..."
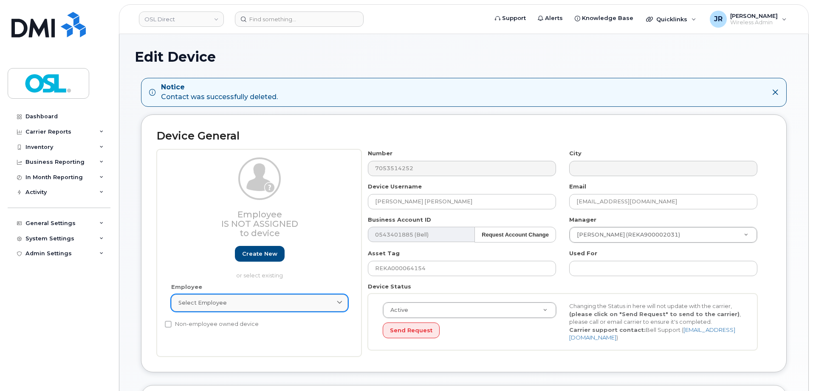
click at [229, 300] on div "Select employee" at bounding box center [259, 302] width 162 height 8
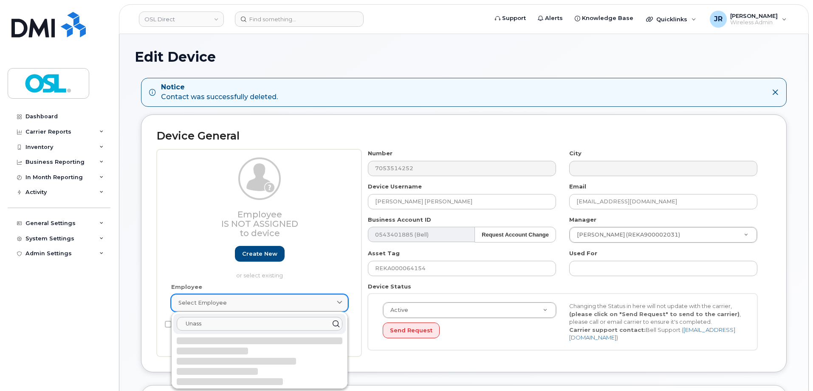
type input "Unassi"
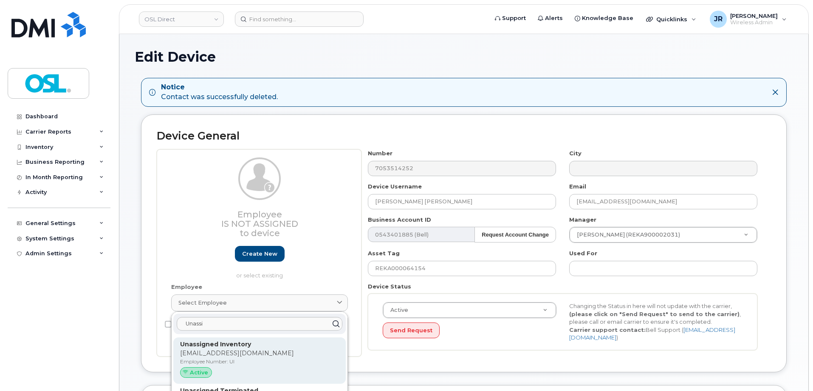
click at [228, 343] on strong "Unassigned Inventory" at bounding box center [215, 344] width 71 height 8
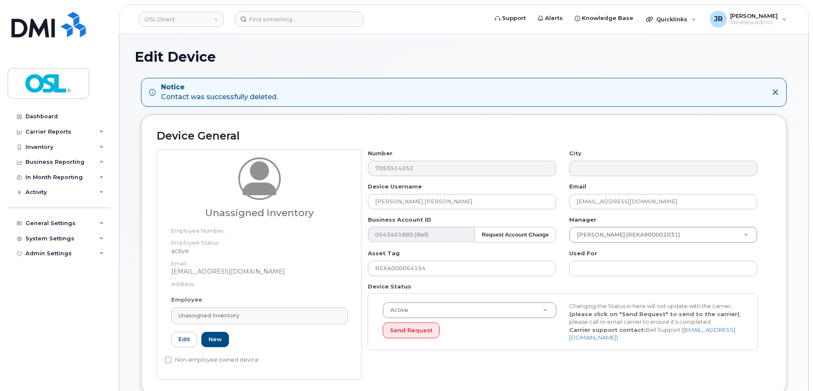
type input "UI"
type input "Unassigned Inventory"
type input "support@osldirect.com"
type input "4724252"
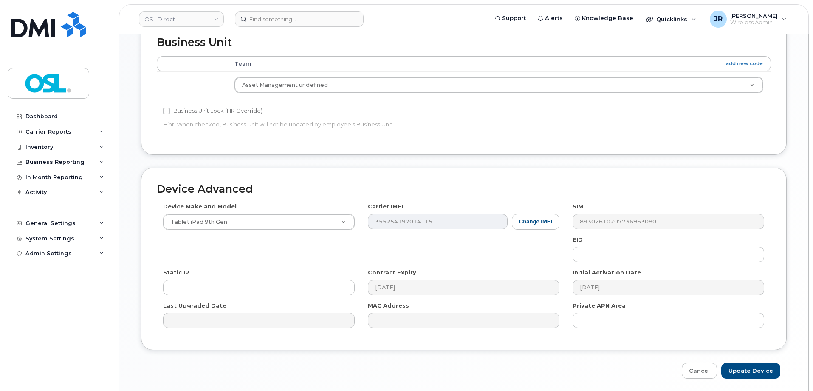
scroll to position [417, 0]
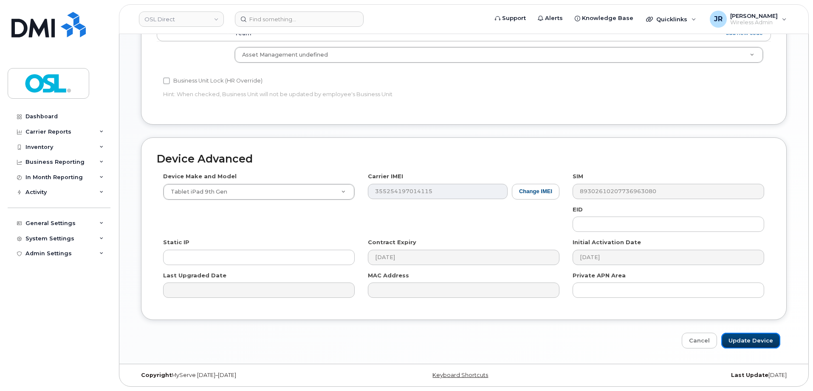
click at [757, 335] on input "Update Device" at bounding box center [751, 340] width 59 height 16
type input "Saving..."
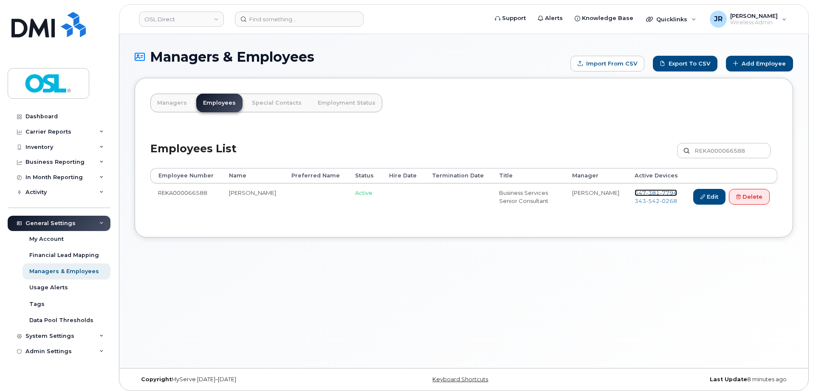
click at [646, 191] on span "381" at bounding box center [653, 192] width 14 height 7
click at [644, 200] on span "[PHONE_NUMBER]" at bounding box center [656, 200] width 42 height 7
click at [766, 198] on link "Delete" at bounding box center [749, 197] width 41 height 16
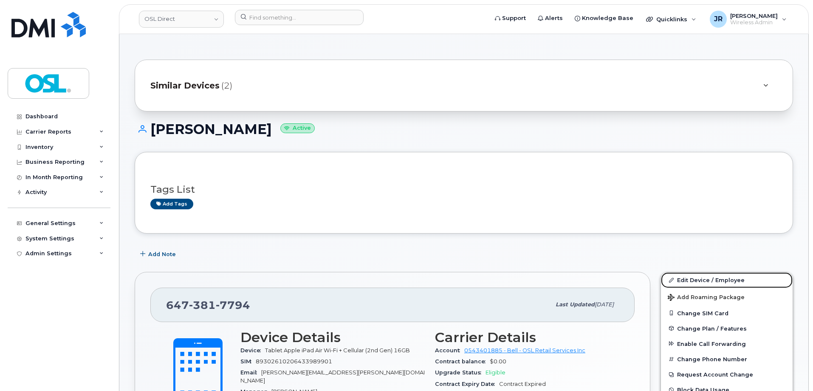
drag, startPoint x: 691, startPoint y: 276, endPoint x: 706, endPoint y: 75, distance: 201.6
click at [691, 276] on link "Edit Device / Employee" at bounding box center [727, 279] width 132 height 15
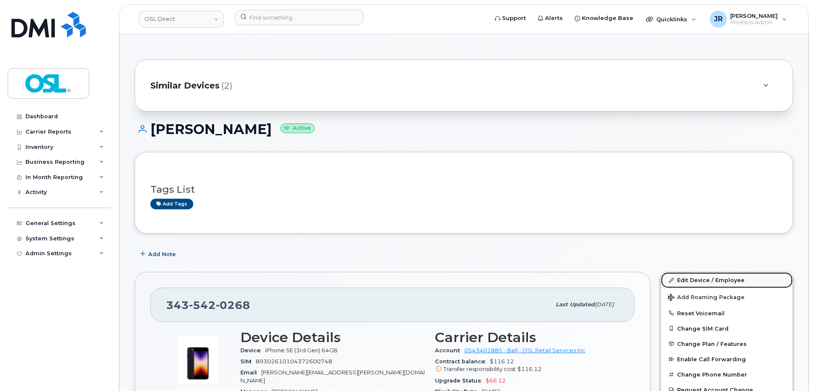
click at [686, 277] on link "Edit Device / Employee" at bounding box center [727, 279] width 132 height 15
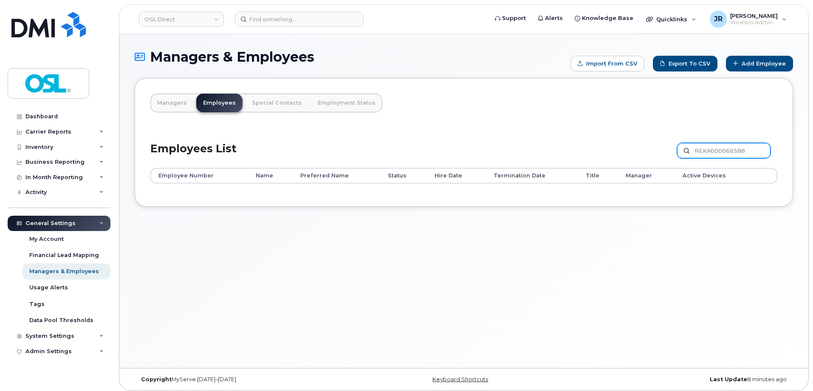
click at [737, 148] on input "REKA000066588" at bounding box center [723, 150] width 93 height 15
paste input "REKA000150461"
click at [750, 152] on input "REKA000066REKA00015046188" at bounding box center [723, 150] width 93 height 15
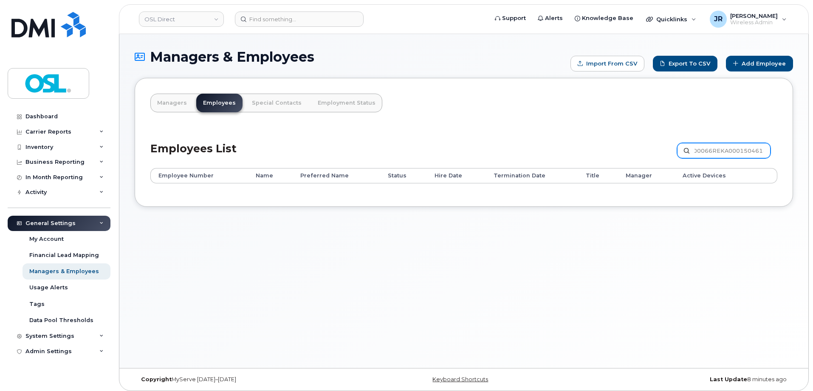
click at [750, 152] on input "REKA000066REKA00015046188" at bounding box center [723, 150] width 93 height 15
paste input "150461"
type input "REKA000150461"
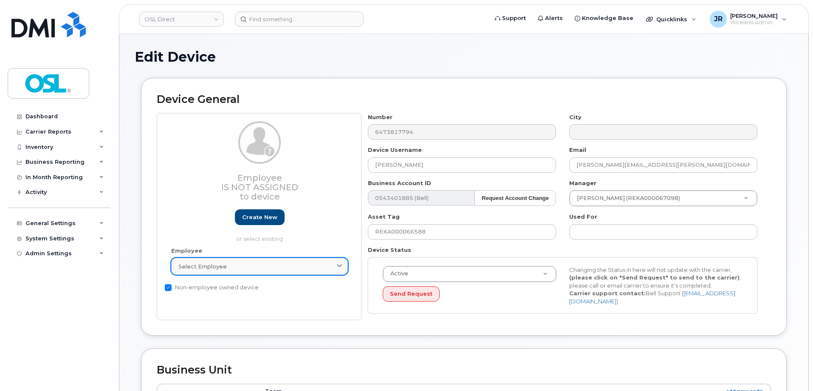
click at [195, 270] on link "Select employee" at bounding box center [259, 266] width 177 height 17
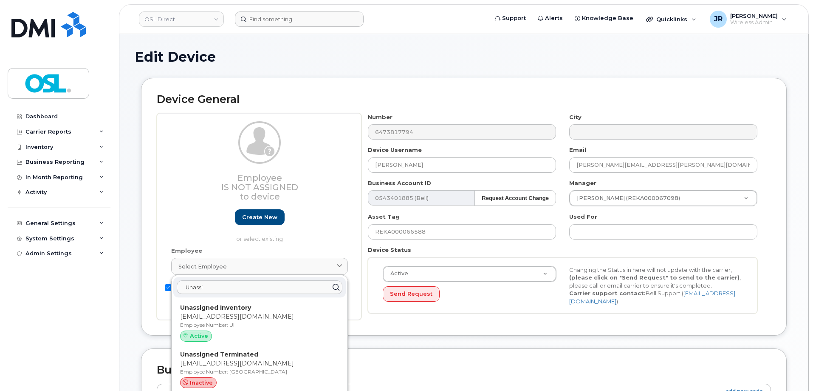
type input "Unassi"
click at [226, 323] on p "Employee Number: UI" at bounding box center [259, 325] width 159 height 8
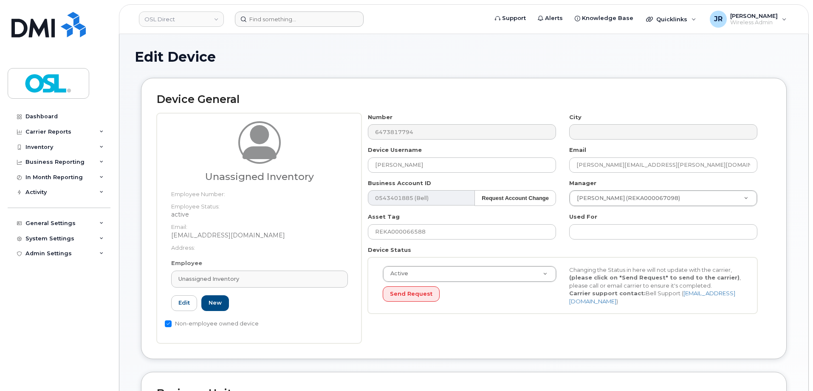
type input "UI"
type input "Unassigned Inventory"
type input "[EMAIL_ADDRESS][DOMAIN_NAME]"
type input "4724252"
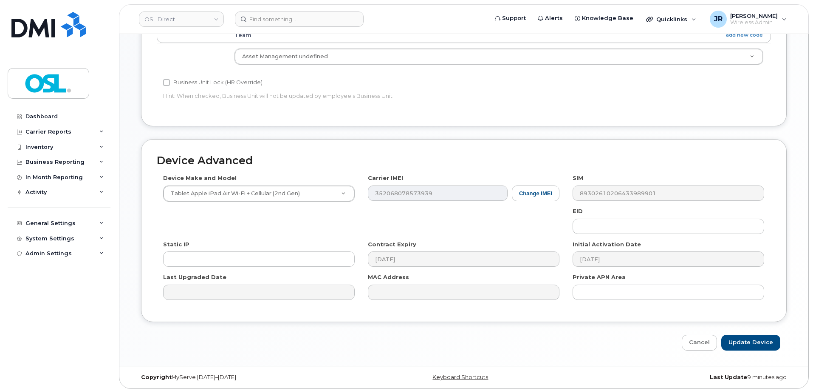
scroll to position [381, 0]
click at [751, 355] on div "Edit Device Device General Unassigned Inventory Employee Number: Employee Statu…" at bounding box center [463, 8] width 689 height 710
click at [755, 332] on input "Update Device" at bounding box center [751, 340] width 59 height 16
type input "Saving..."
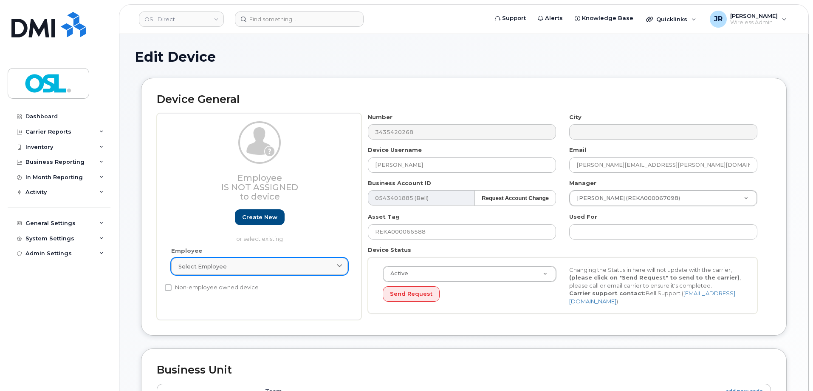
click at [276, 259] on link "Select employee" at bounding box center [259, 266] width 177 height 17
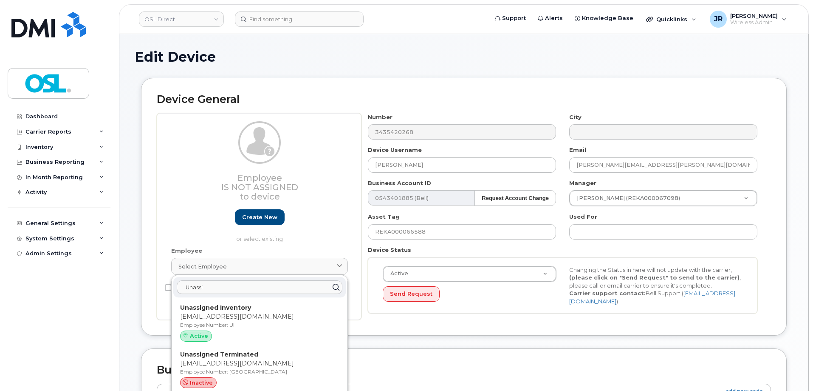
type input "Unassi"
click at [272, 297] on div "Unassi" at bounding box center [259, 287] width 173 height 20
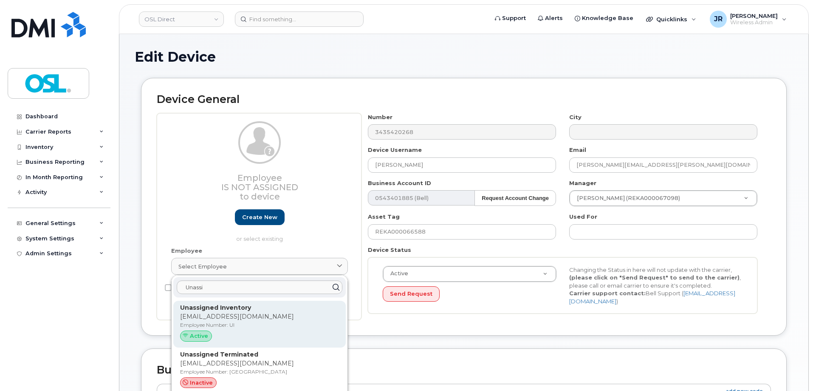
click at [274, 308] on p "Unassigned Inventory" at bounding box center [259, 307] width 159 height 9
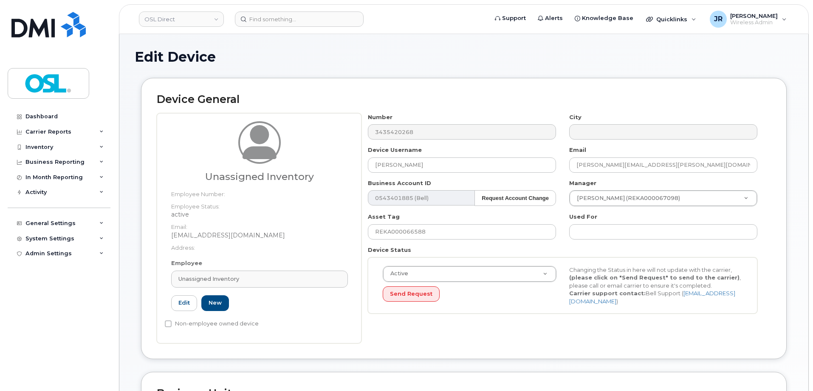
type input "UI"
type input "Unassigned Inventory"
type input "[EMAIL_ADDRESS][DOMAIN_NAME]"
type input "4724252"
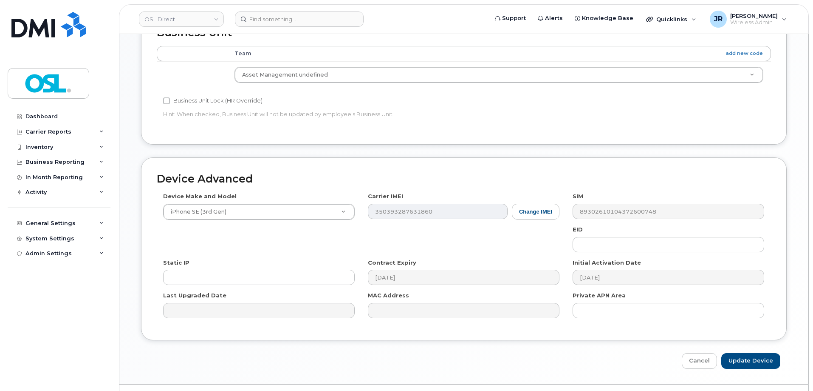
scroll to position [381, 0]
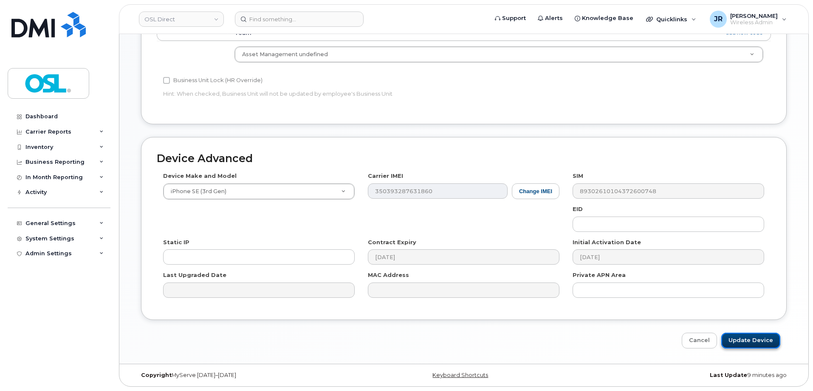
click at [759, 343] on input "Update Device" at bounding box center [751, 340] width 59 height 16
type input "Saving..."
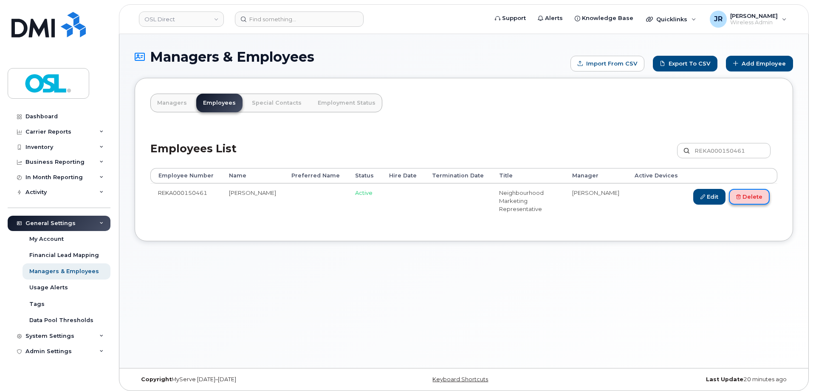
click at [759, 195] on link "Delete" at bounding box center [749, 197] width 41 height 16
